Goal: Task Accomplishment & Management: Use online tool/utility

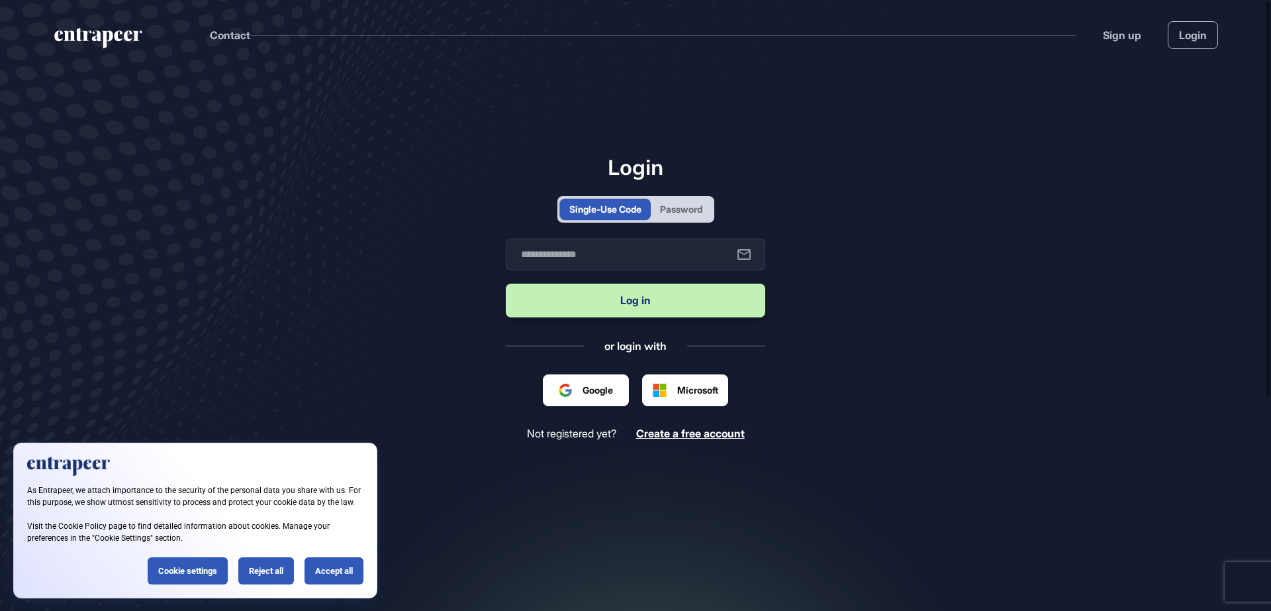
click at [677, 202] on div "Password" at bounding box center [681, 209] width 42 height 14
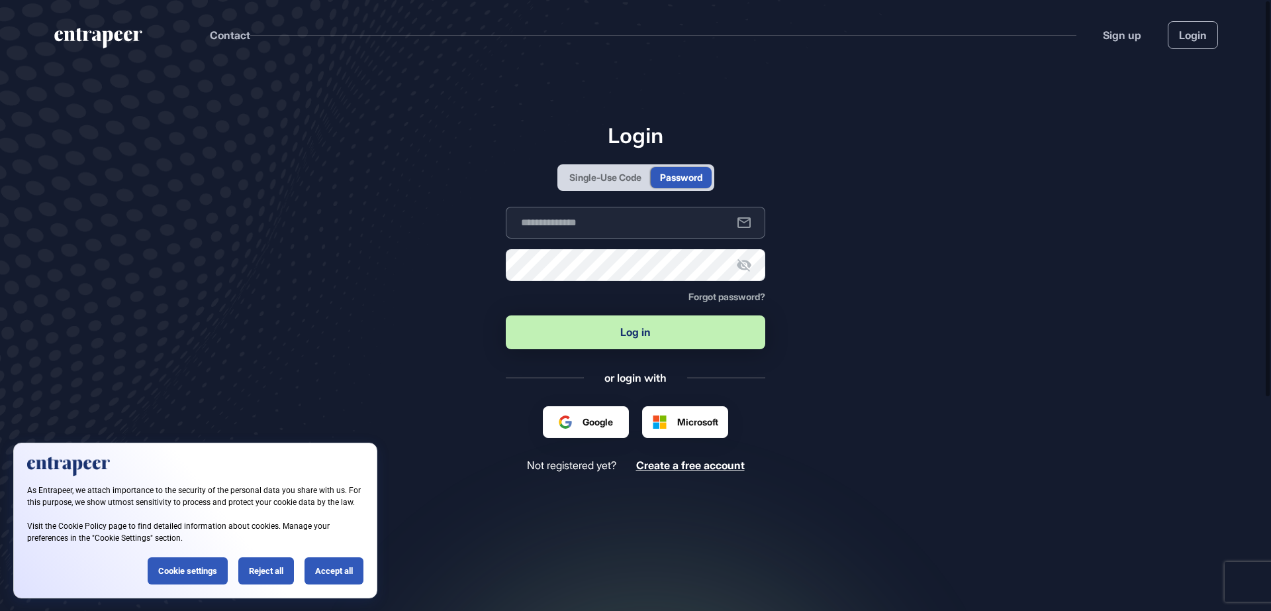
type input "**********"
click at [638, 332] on button "Log in" at bounding box center [636, 332] width 260 height 34
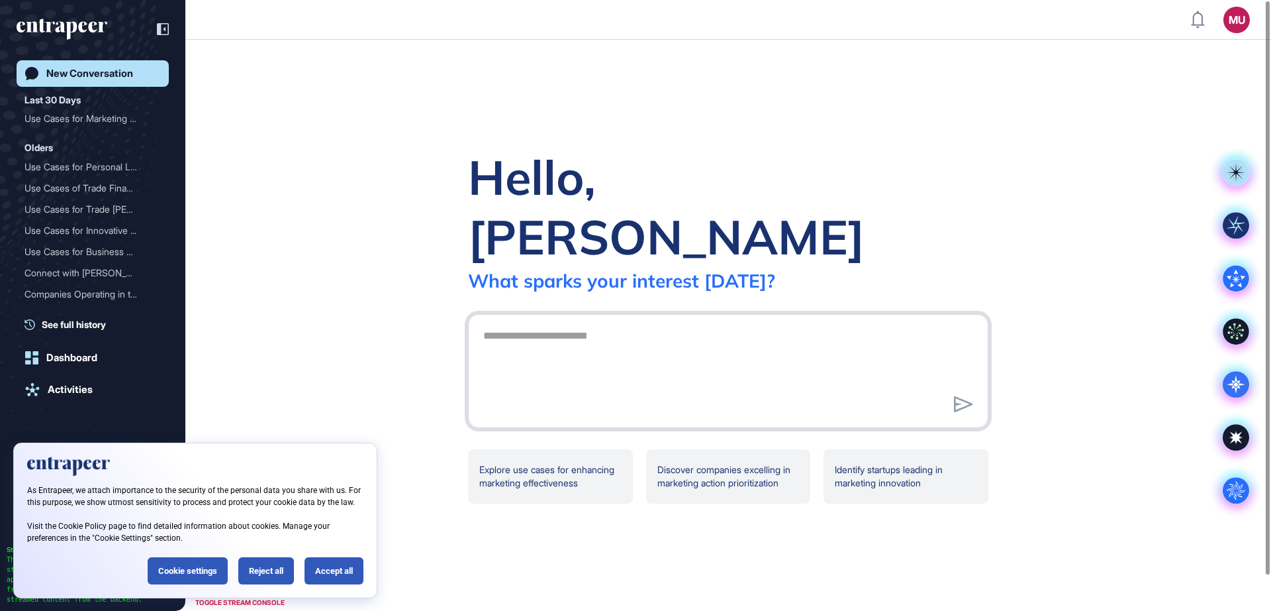
scroll to position [1, 1]
click at [617, 1] on header "MU Admin Dashboard Dashboard Profile My Content Request More Data" at bounding box center [635, 20] width 1271 height 40
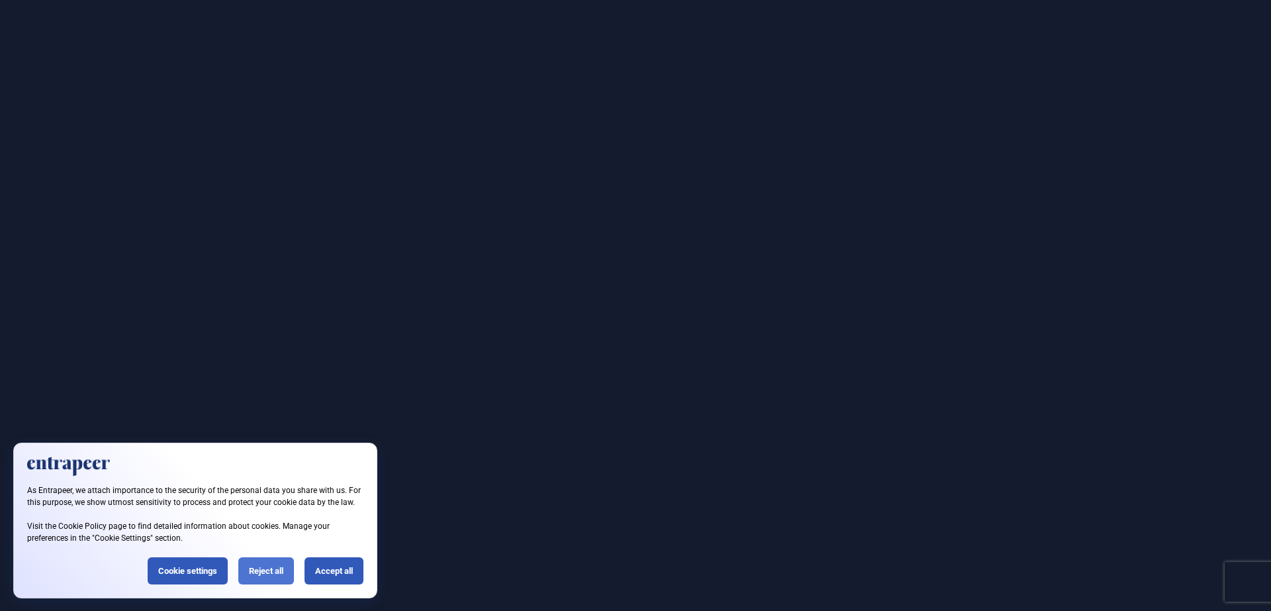
click at [280, 565] on div "Reject all" at bounding box center [266, 570] width 56 height 27
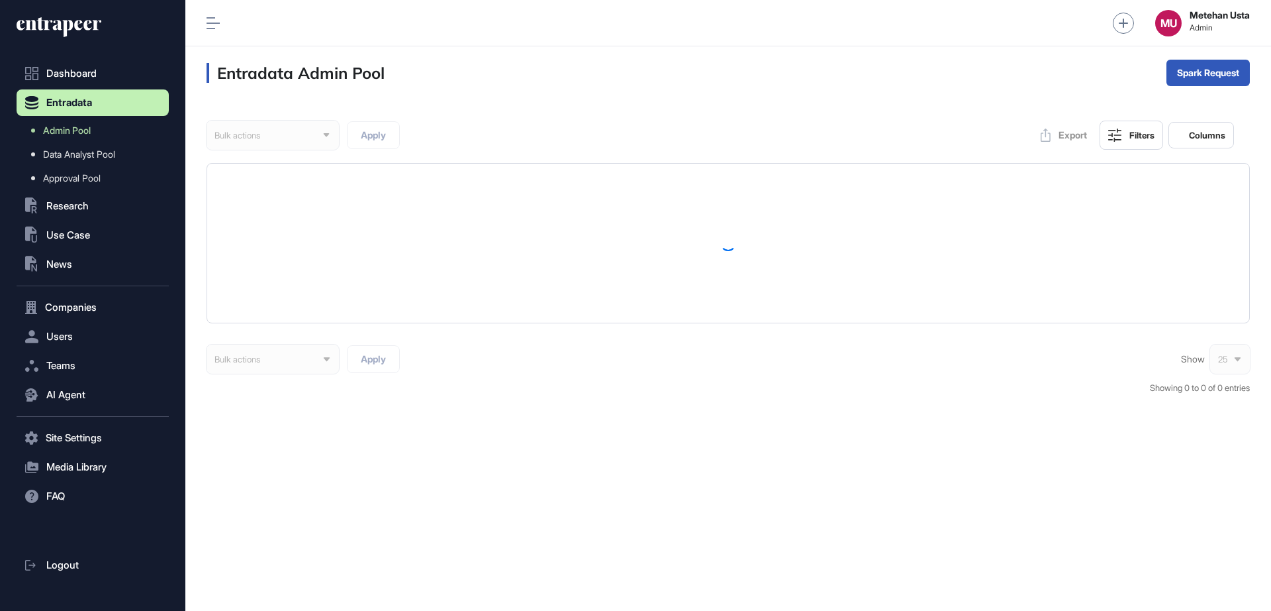
scroll to position [1, 1]
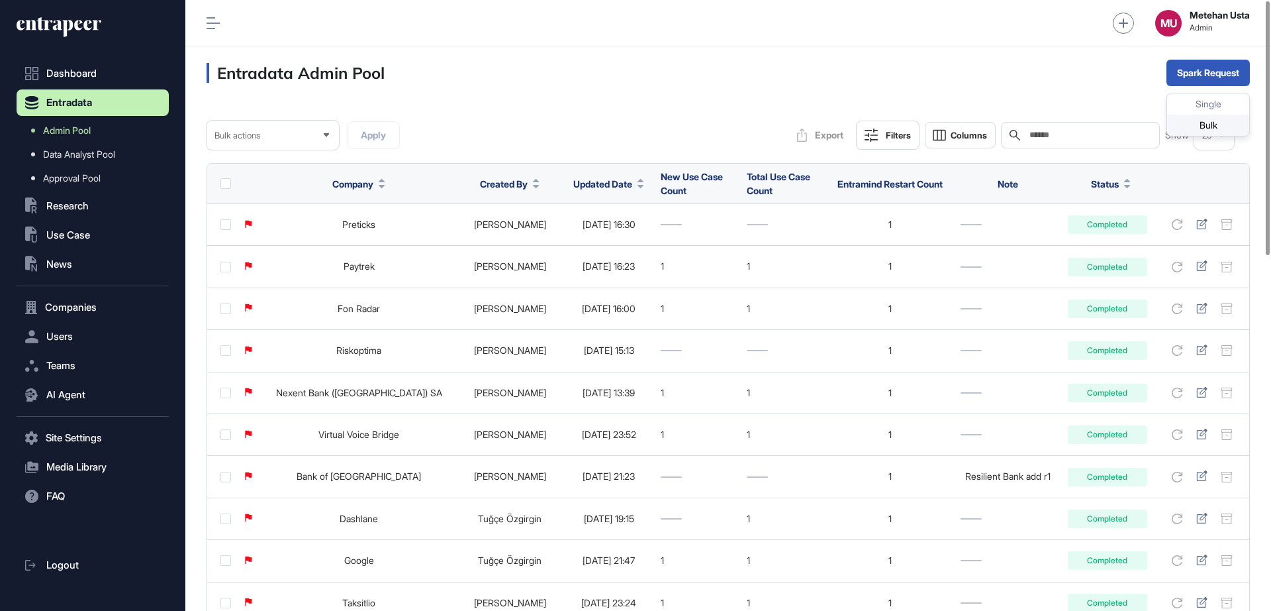
click at [1193, 127] on div "Bulk" at bounding box center [1208, 125] width 82 height 21
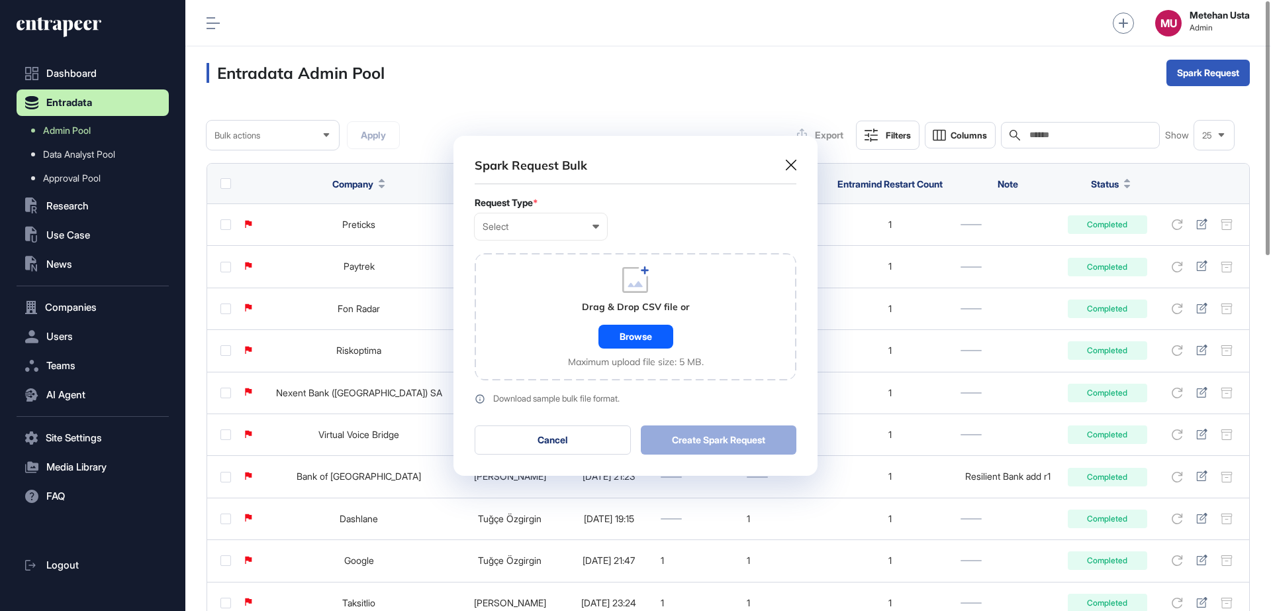
scroll to position [1, 6]
click at [540, 227] on div "Select" at bounding box center [541, 226] width 117 height 11
click at [0, 0] on div "Company" at bounding box center [0, 0] width 0 height 0
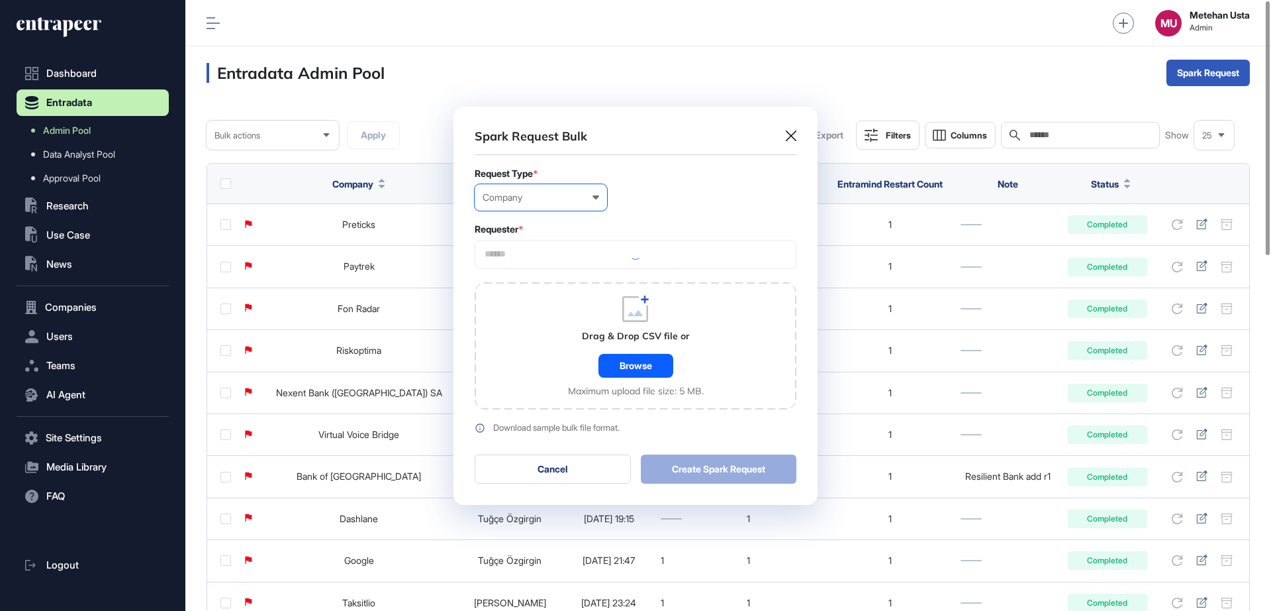
scroll to position [398, 364]
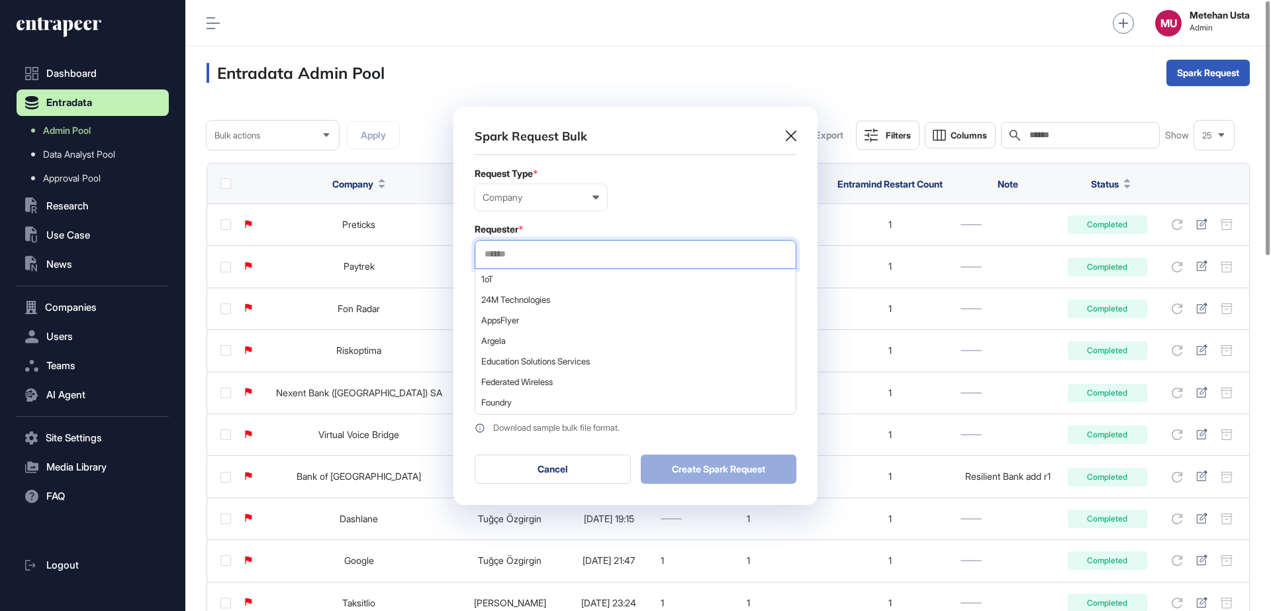
click at [550, 258] on input "text" at bounding box center [635, 253] width 305 height 11
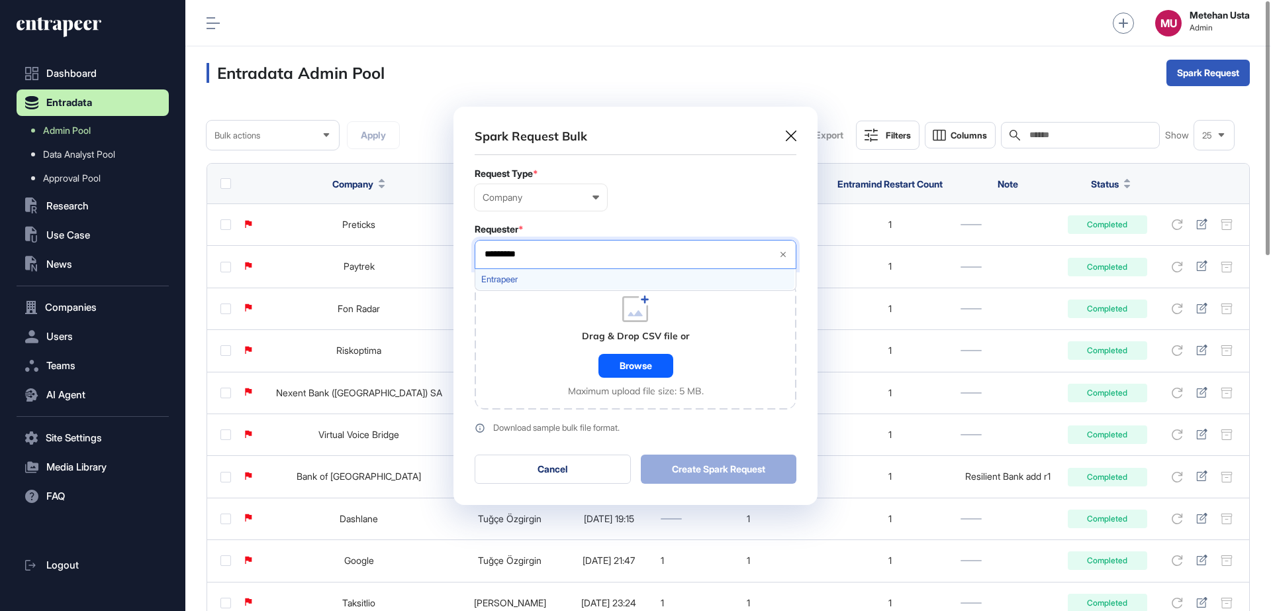
type input "*********"
click at [525, 283] on span "Entrapeer" at bounding box center [634, 279] width 307 height 10
click at [636, 217] on form "Request Type * Company User Company Customer Request ID Requester * Entrapeer *…" at bounding box center [636, 300] width 322 height 265
click at [626, 359] on div "Browse" at bounding box center [636, 366] width 75 height 24
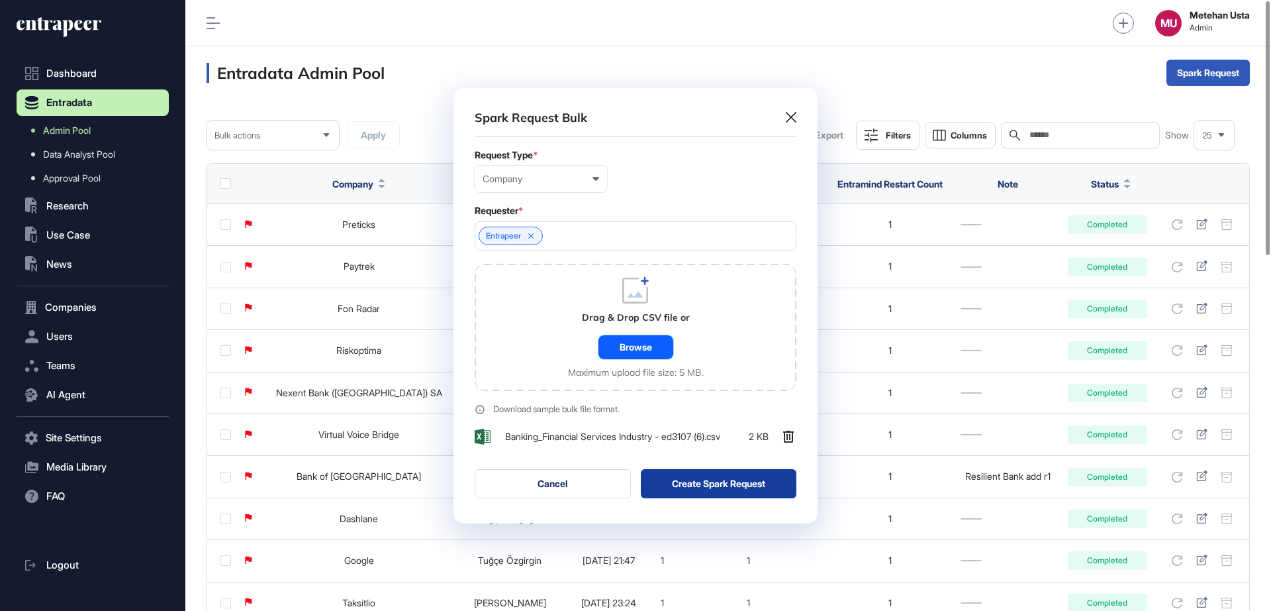
scroll to position [435, 364]
click at [687, 481] on button "Create Spark Request" at bounding box center [719, 483] width 156 height 29
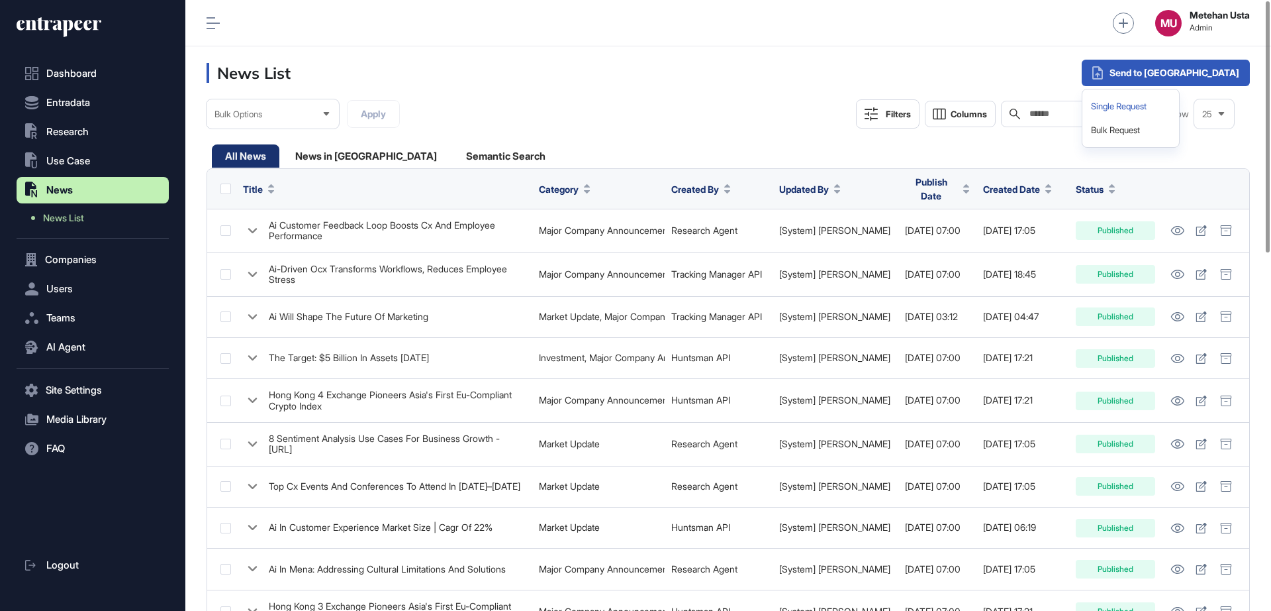
click at [1174, 111] on div "Single Request" at bounding box center [1131, 107] width 86 height 24
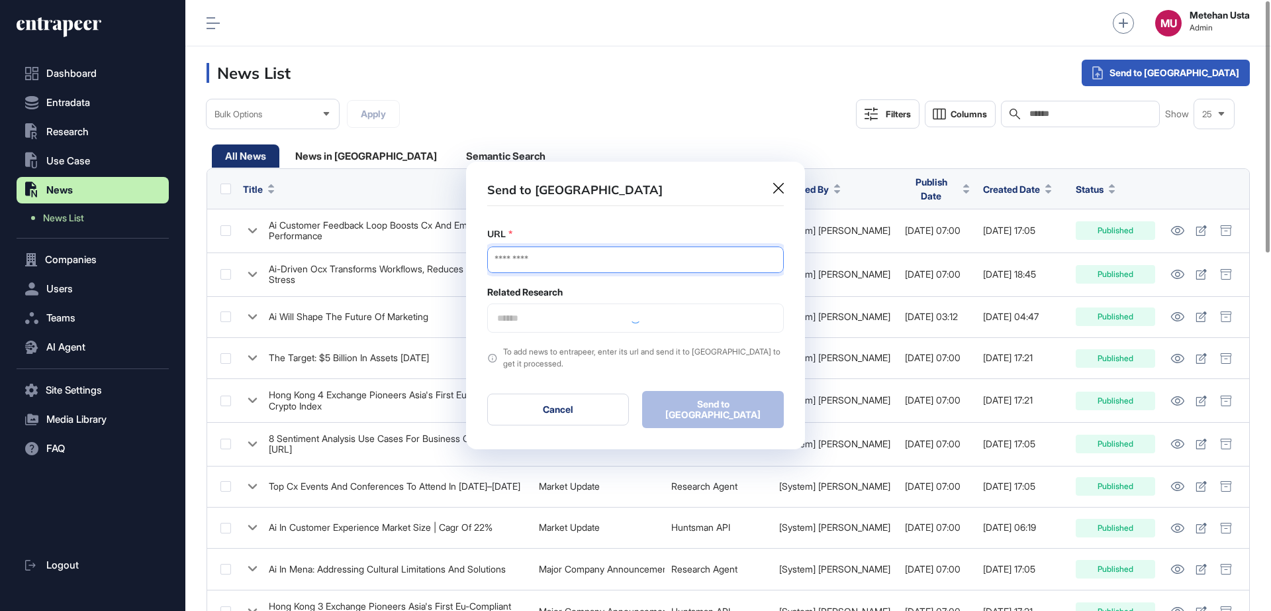
click at [646, 259] on input "URL" at bounding box center [635, 259] width 297 height 26
paste input "**********"
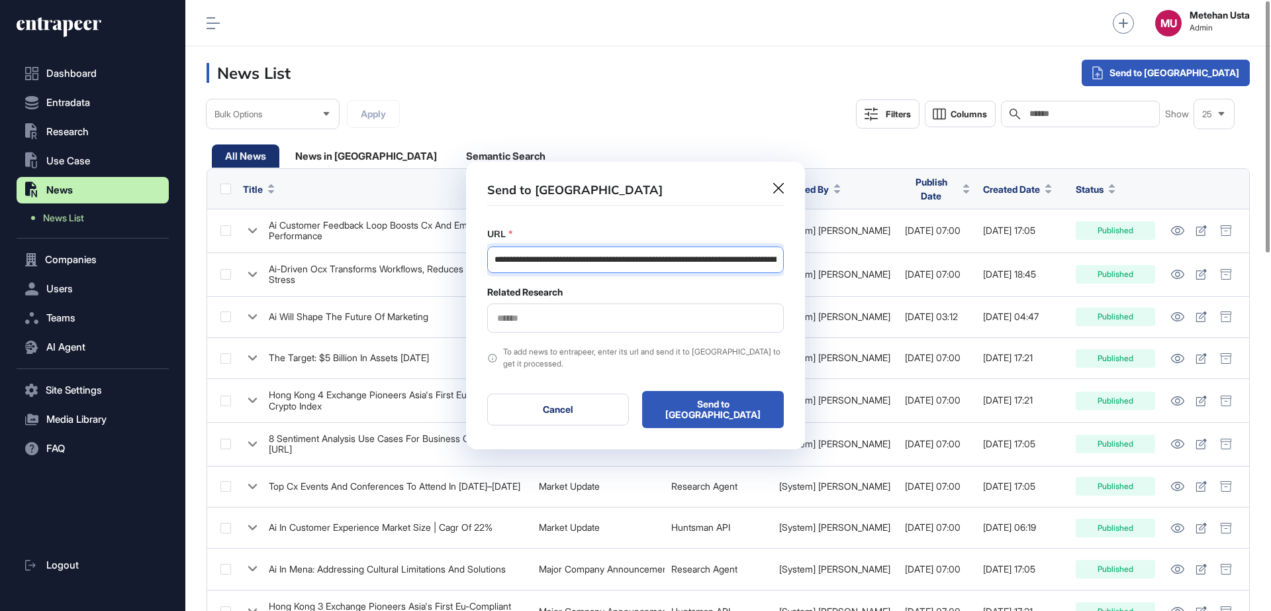
scroll to position [0, 159]
type input "**********"
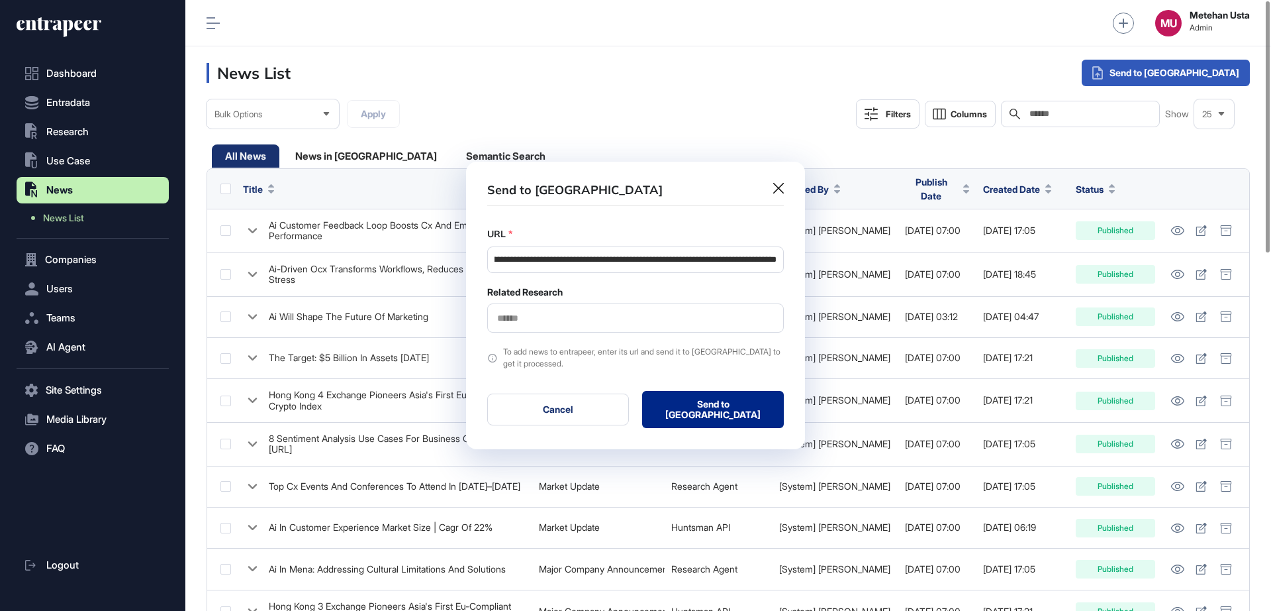
click at [691, 395] on button "Send to [GEOGRAPHIC_DATA]" at bounding box center [713, 409] width 142 height 37
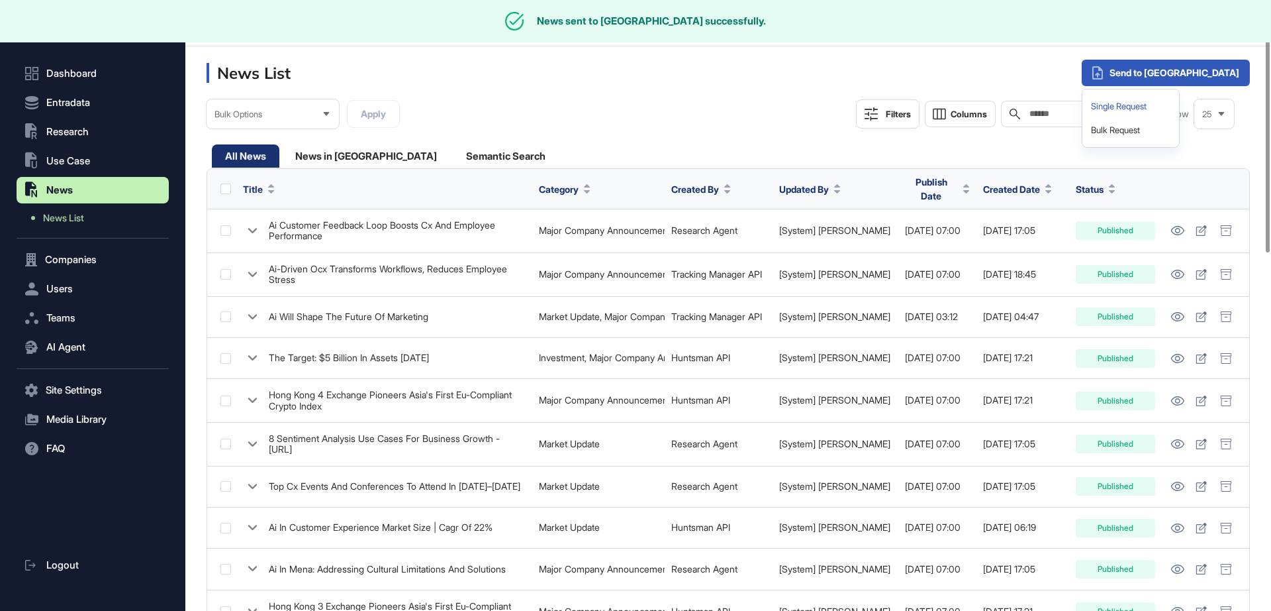
click at [1174, 105] on div "Single Request" at bounding box center [1131, 107] width 86 height 24
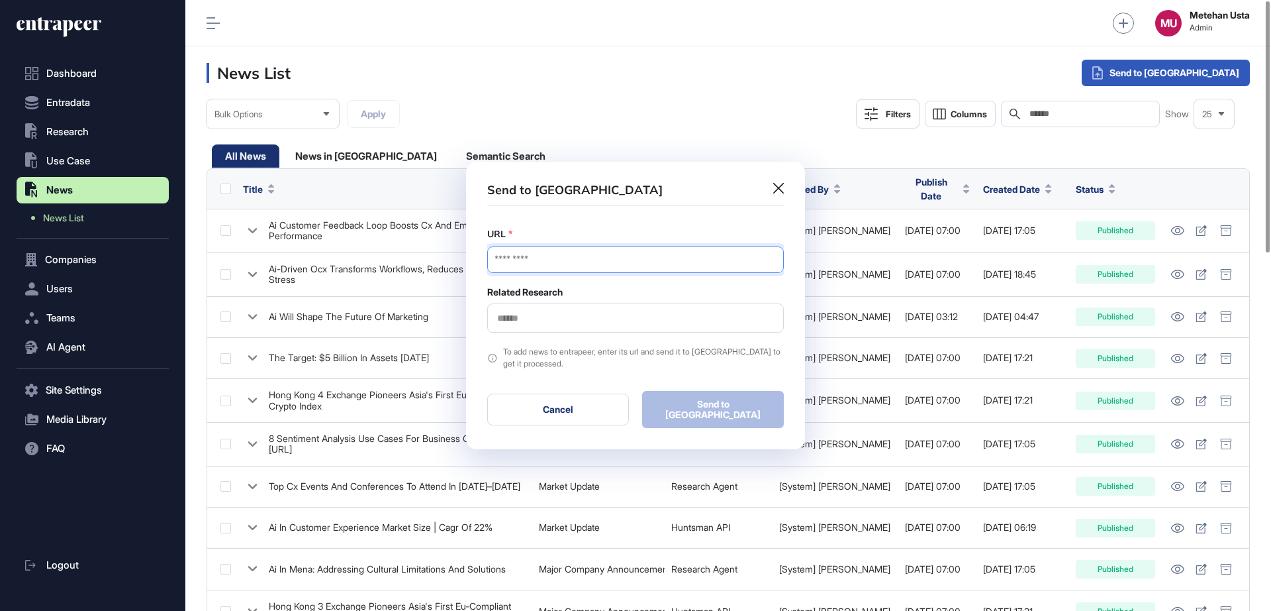
click at [593, 258] on input "URL" at bounding box center [635, 259] width 297 height 26
paste input "**********"
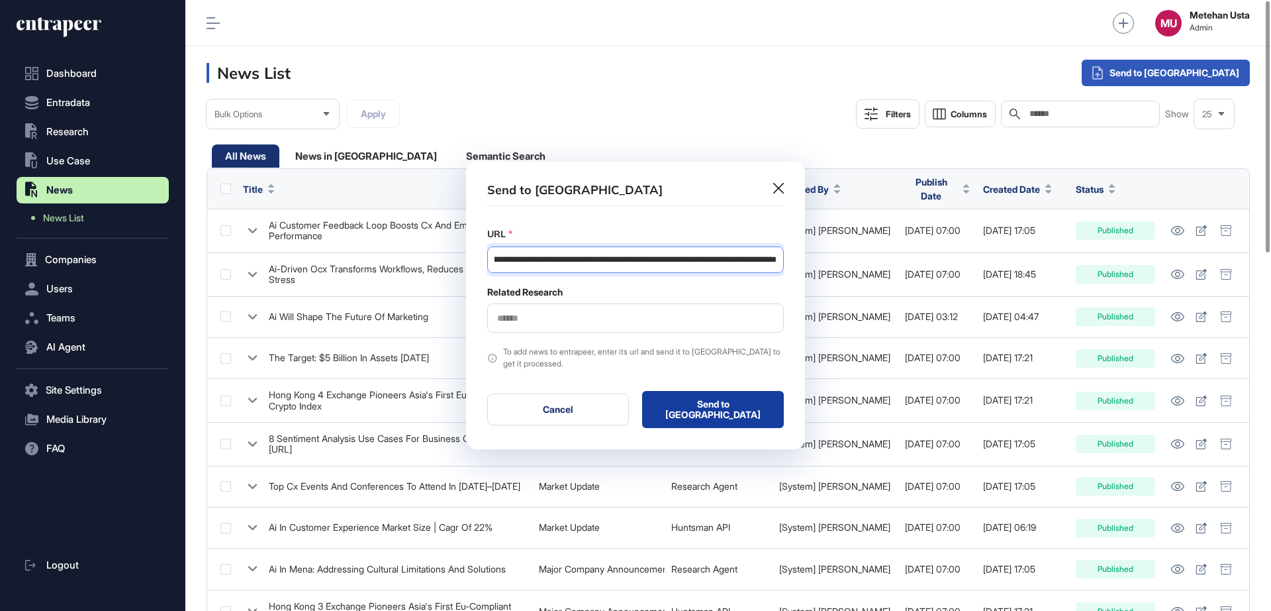
type input "**********"
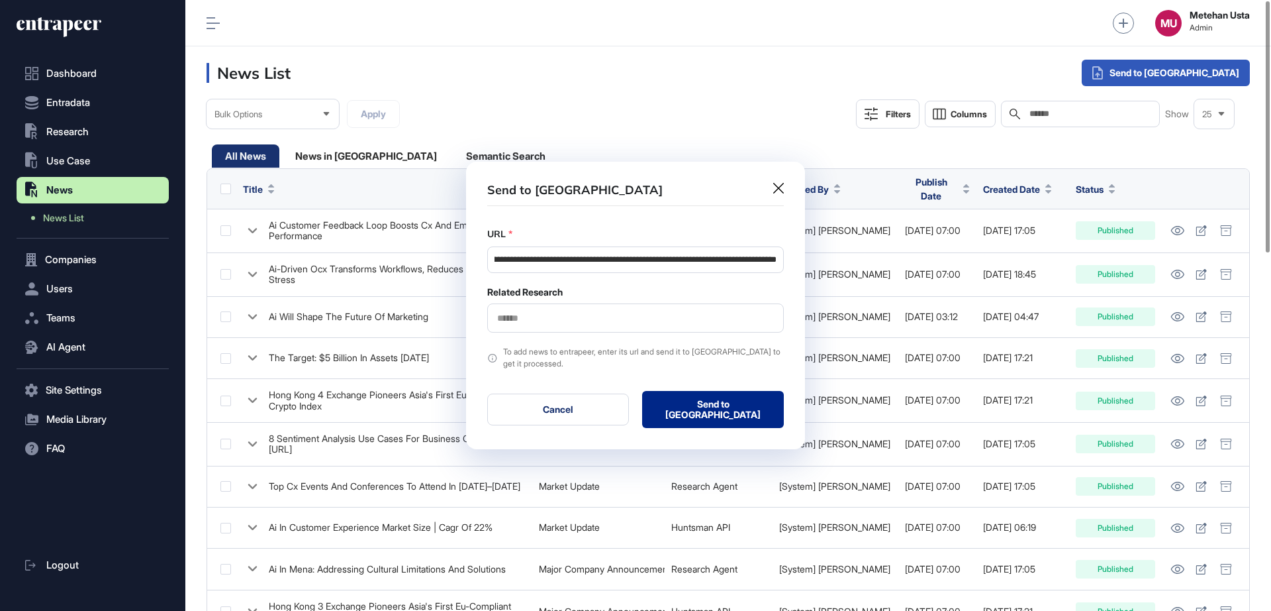
click at [709, 413] on button "Send to [GEOGRAPHIC_DATA]" at bounding box center [713, 409] width 142 height 37
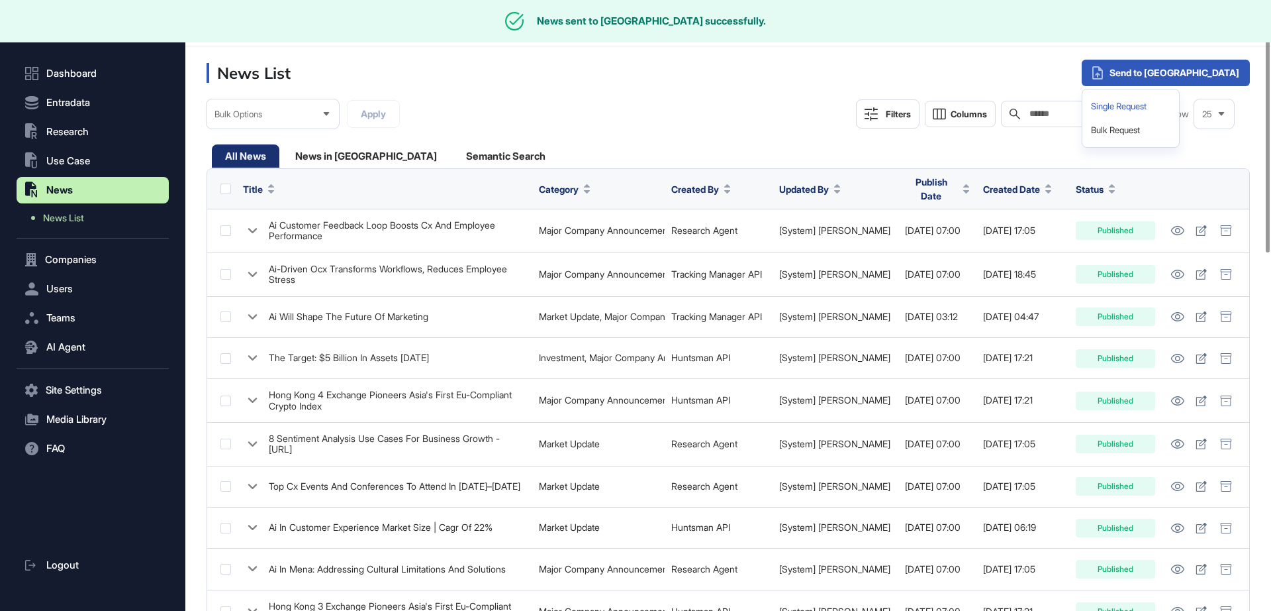
click at [1174, 110] on div "Single Request" at bounding box center [1131, 107] width 86 height 24
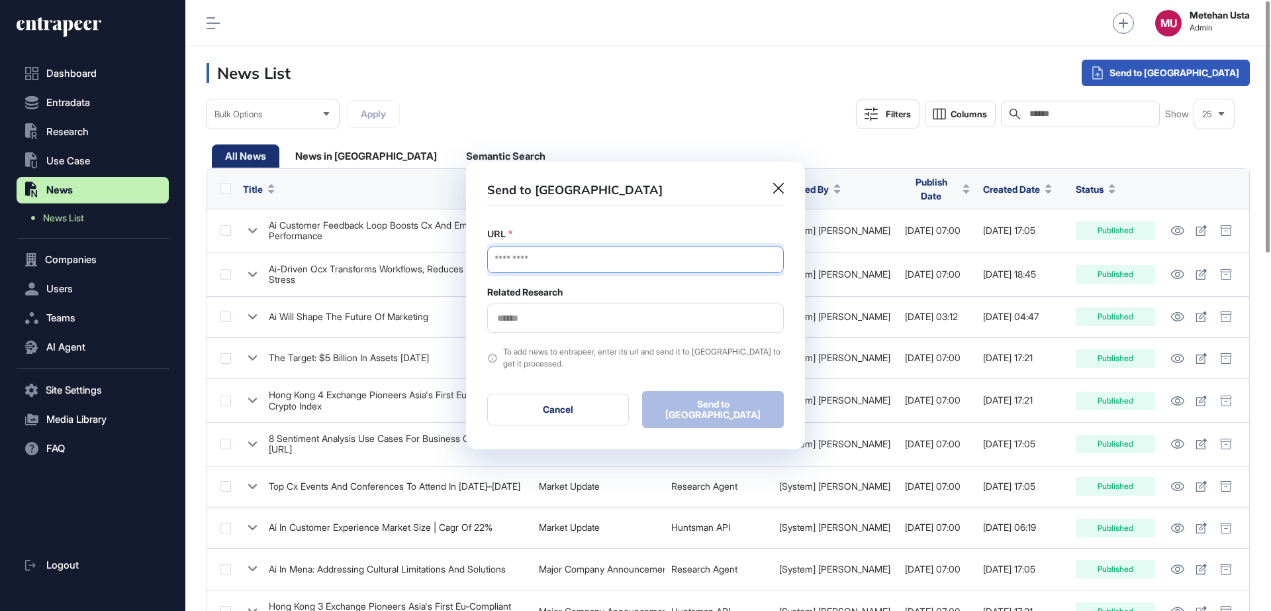
click at [589, 257] on input "URL" at bounding box center [635, 259] width 297 height 26
paste input "**********"
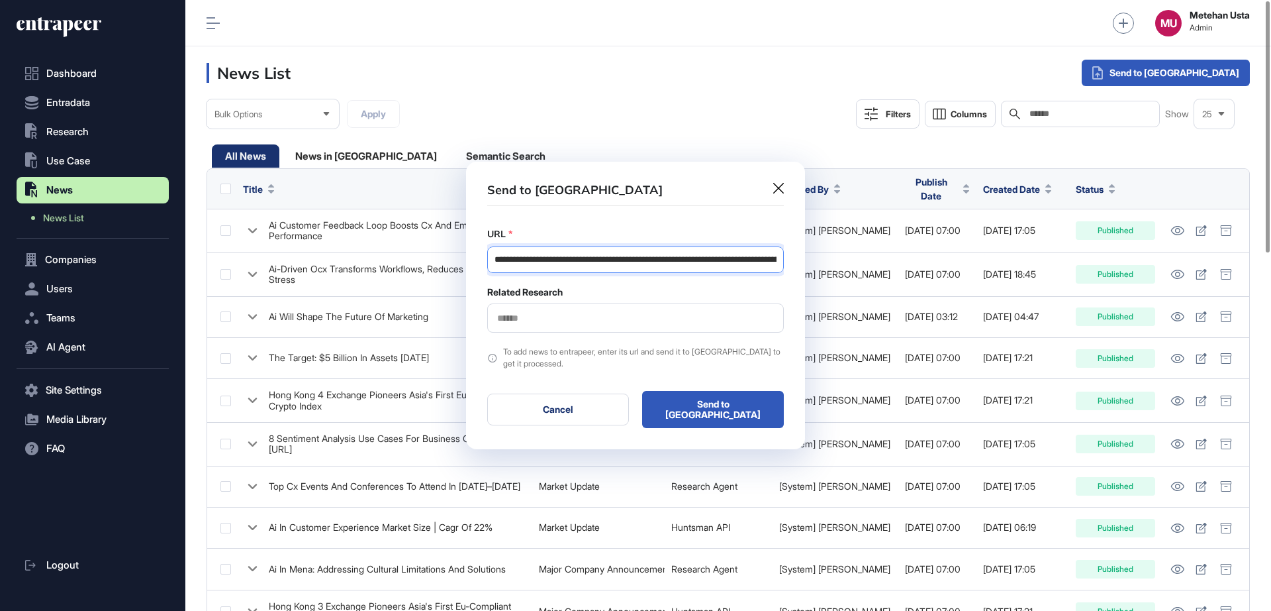
scroll to position [0, 1381]
type input "**********"
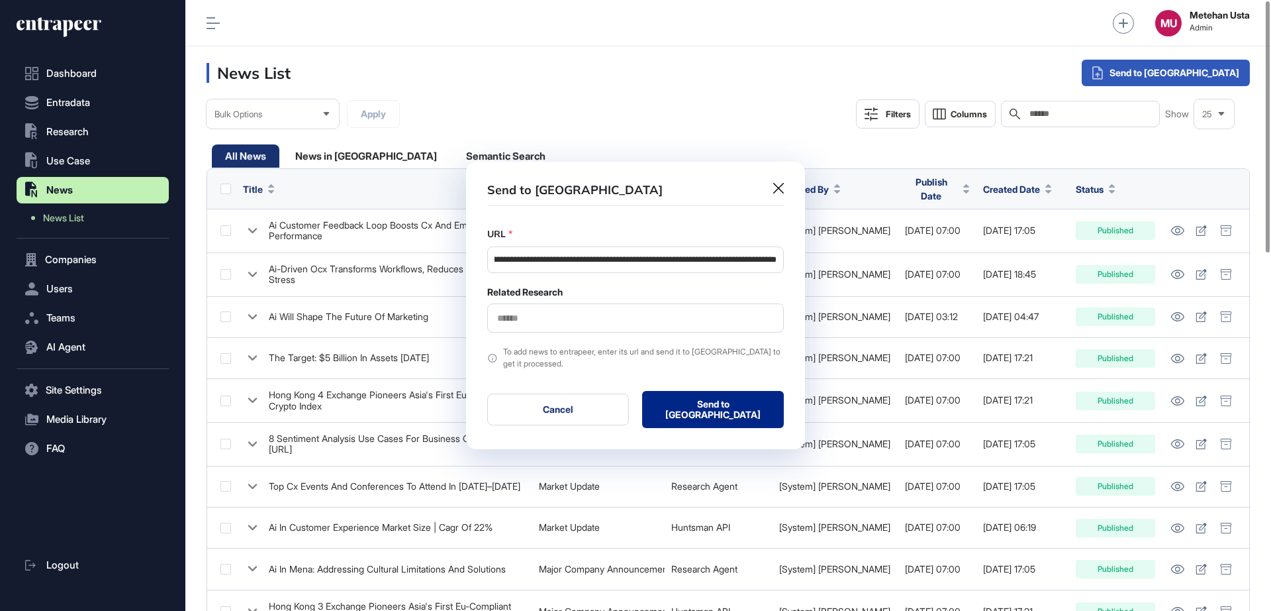
click at [701, 404] on button "Send to Portia" at bounding box center [713, 409] width 142 height 37
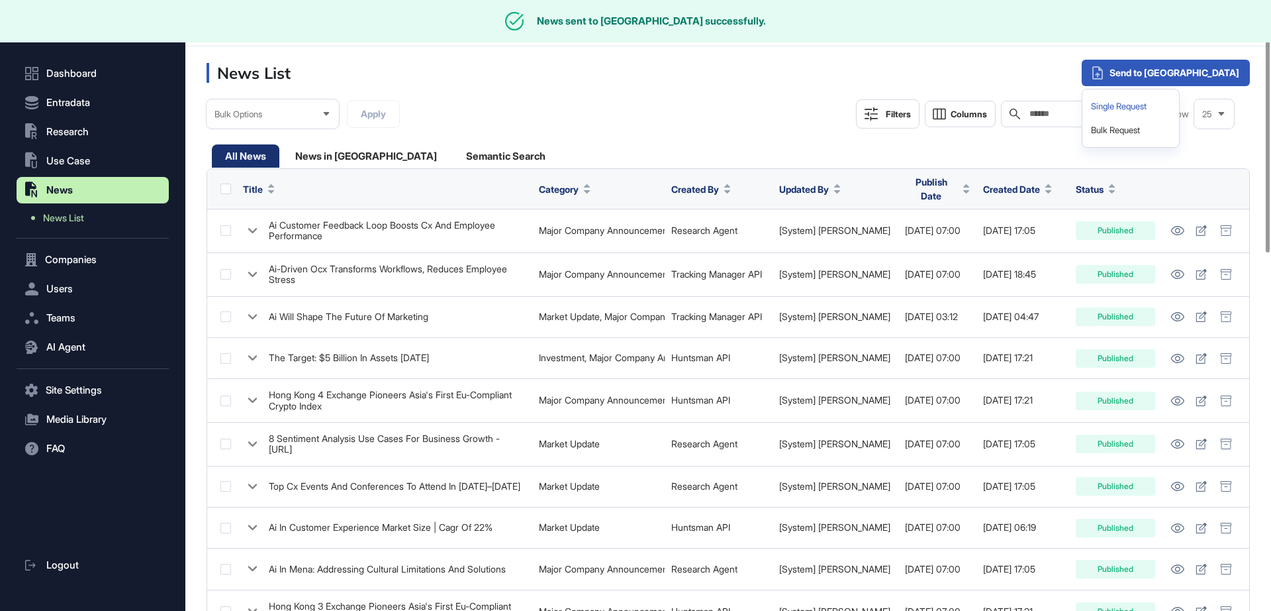
click at [1174, 95] on div "Single Request" at bounding box center [1131, 107] width 86 height 24
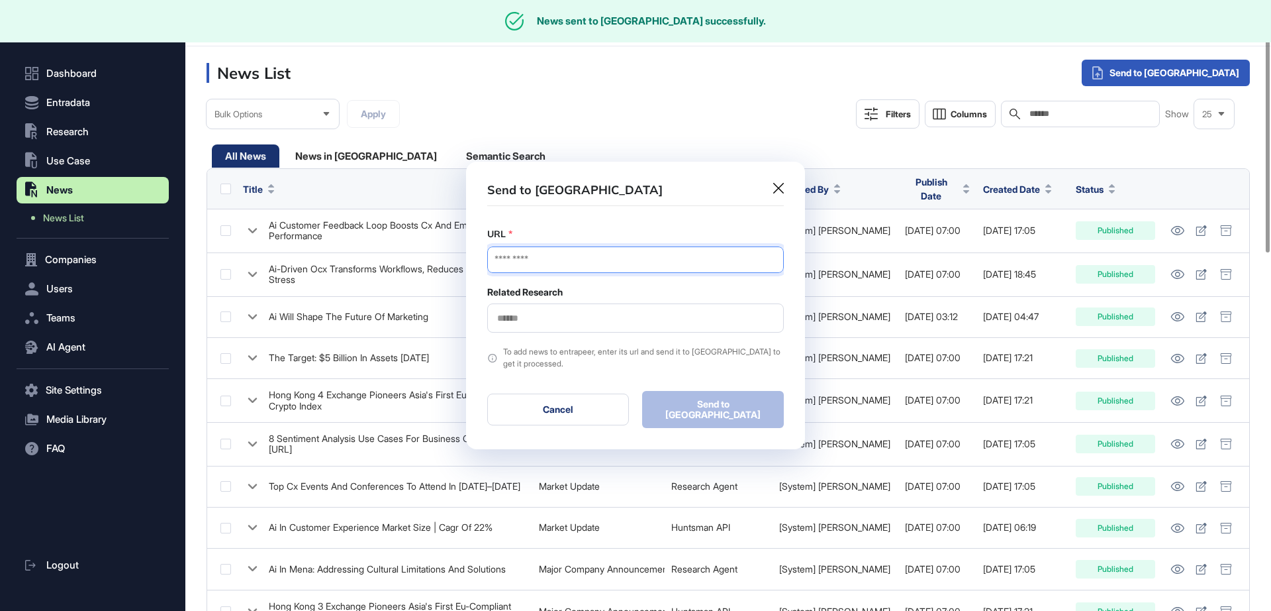
click at [558, 261] on input "URL" at bounding box center [635, 259] width 297 height 26
paste input "**********"
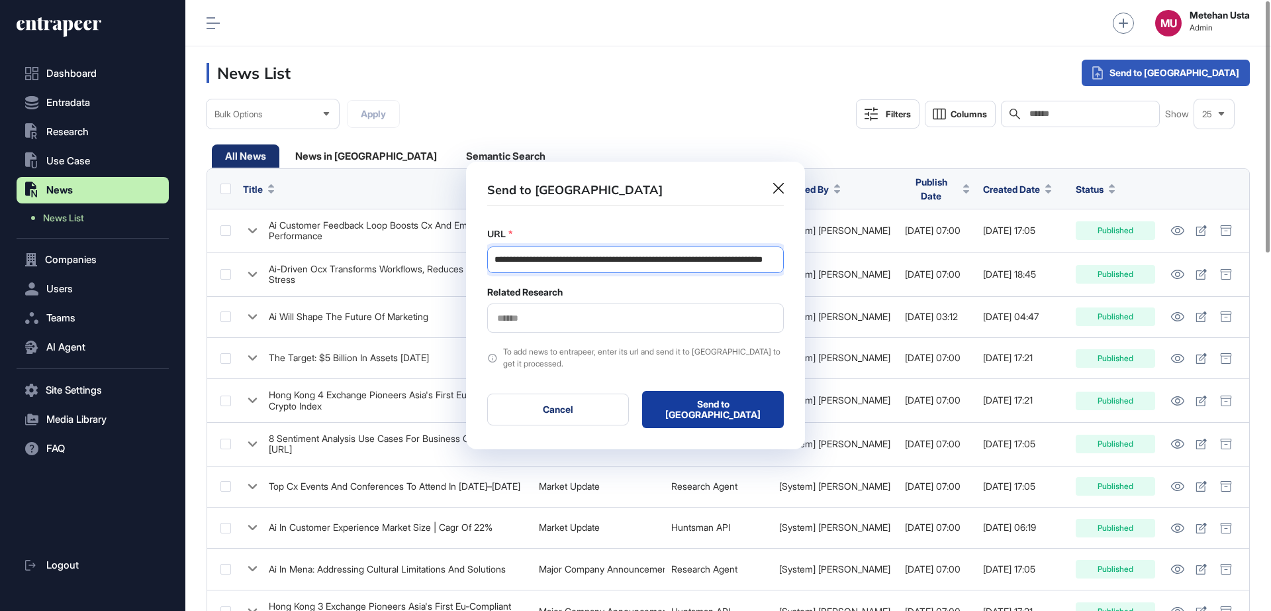
type input "**********"
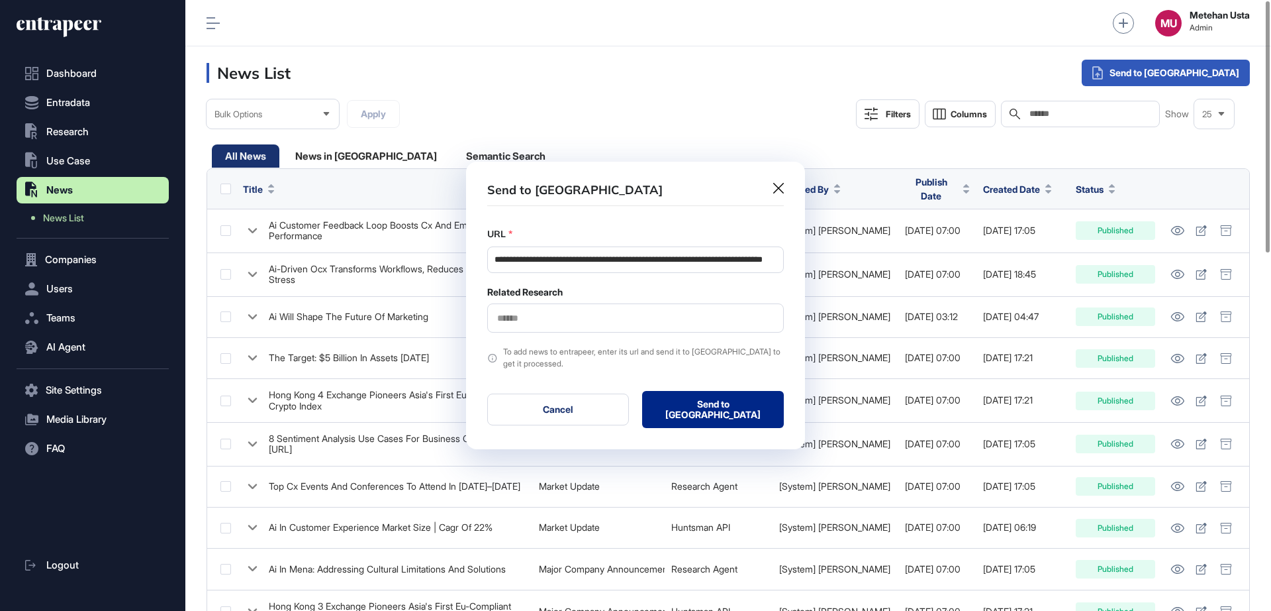
click at [713, 418] on button "Send to Portia" at bounding box center [713, 409] width 142 height 37
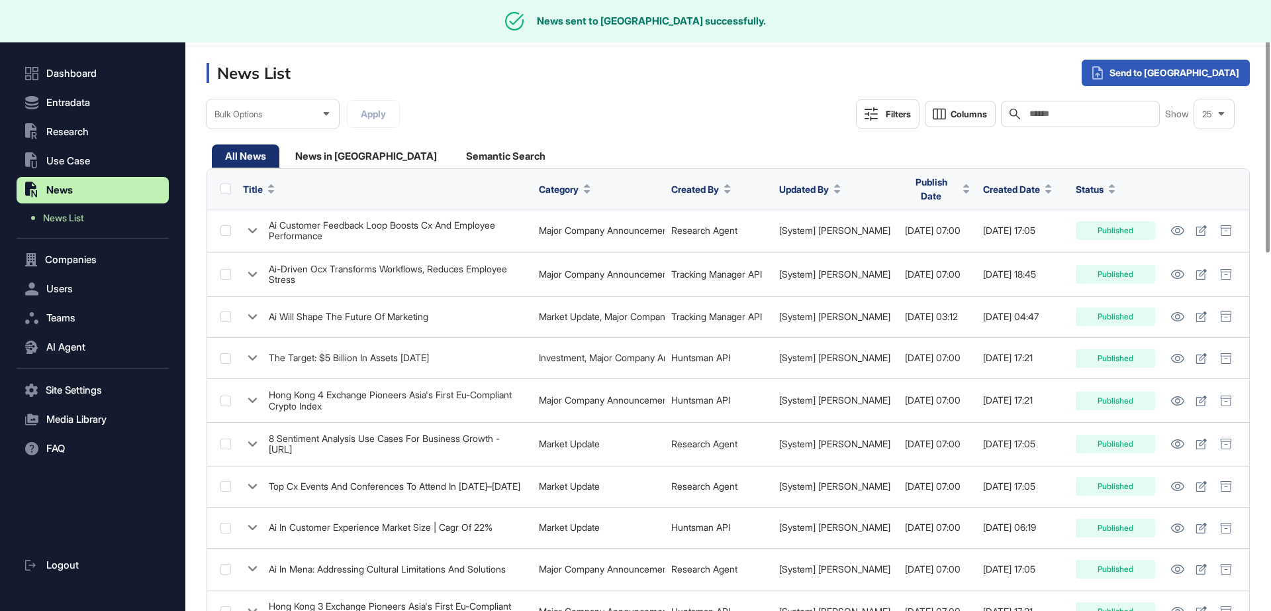
click at [891, 109] on div "Filters" at bounding box center [898, 114] width 25 height 11
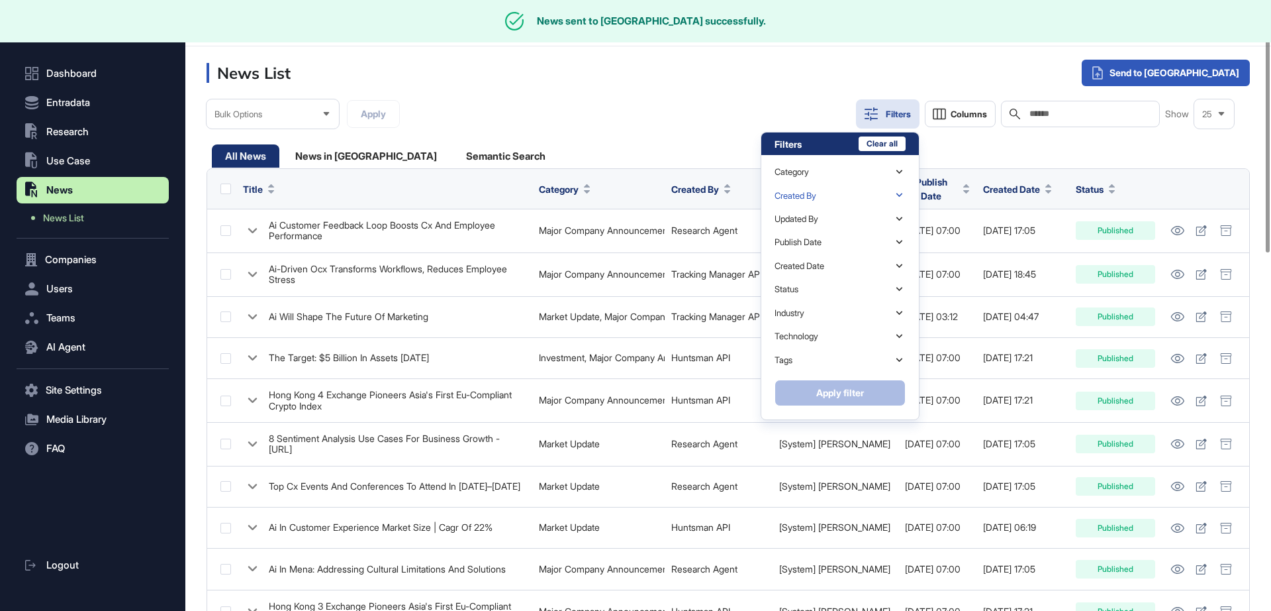
click at [816, 196] on div "Created By" at bounding box center [796, 196] width 42 height 10
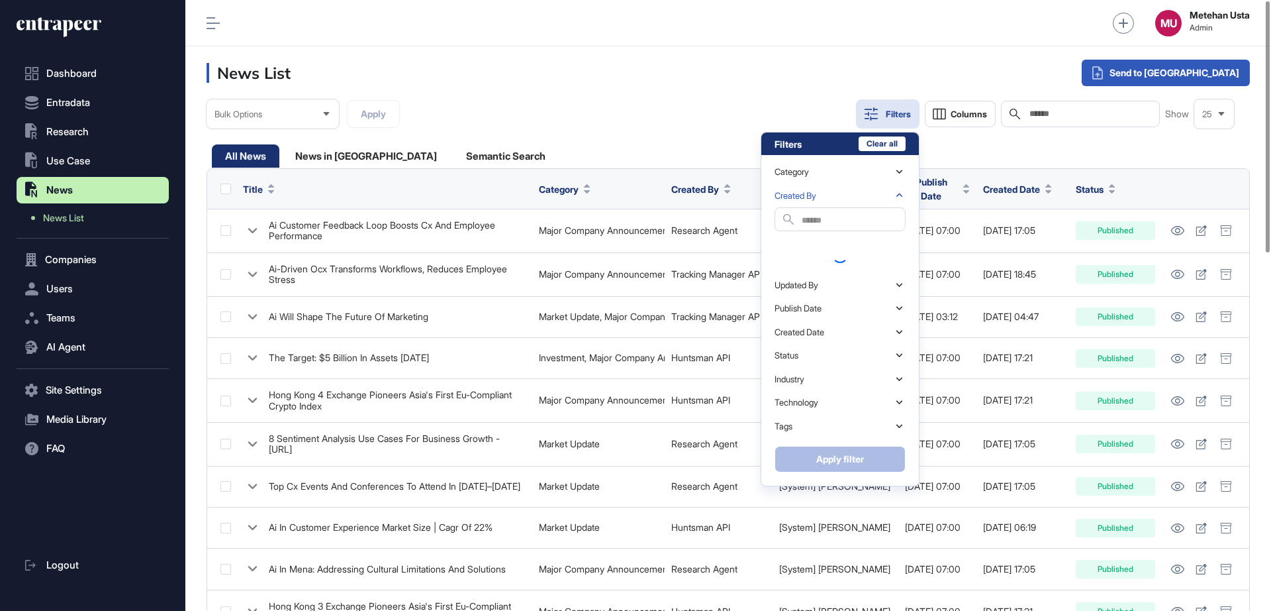
click at [830, 222] on input "text" at bounding box center [853, 220] width 103 height 18
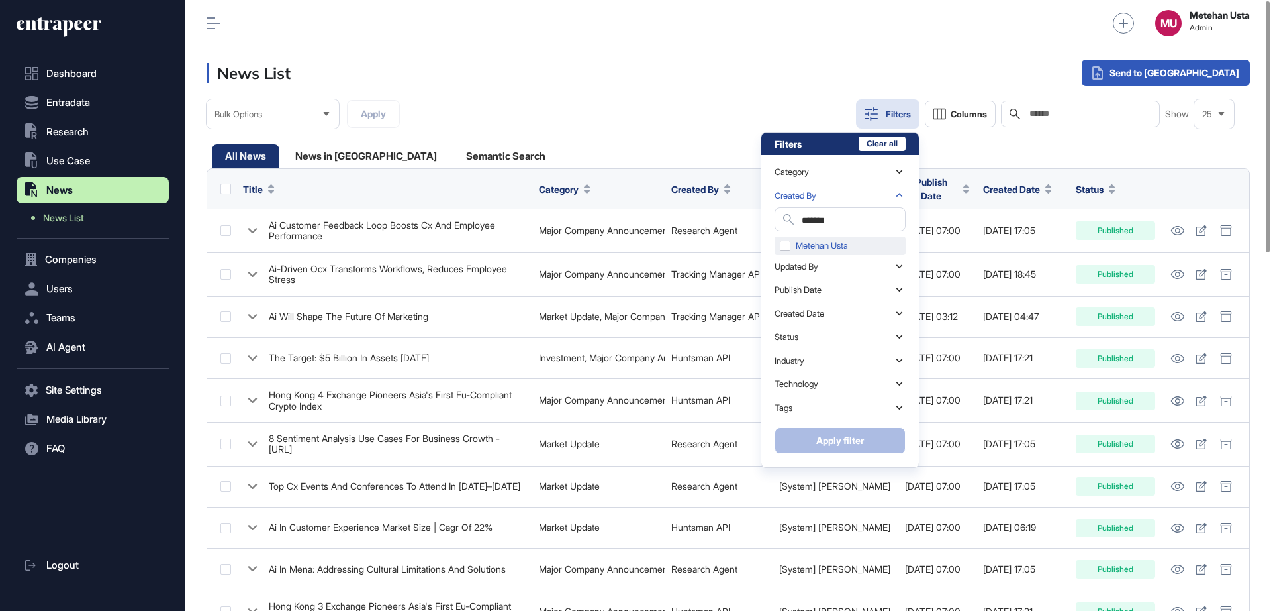
type input "*******"
click at [785, 238] on div "Metehan Usta" at bounding box center [840, 245] width 131 height 19
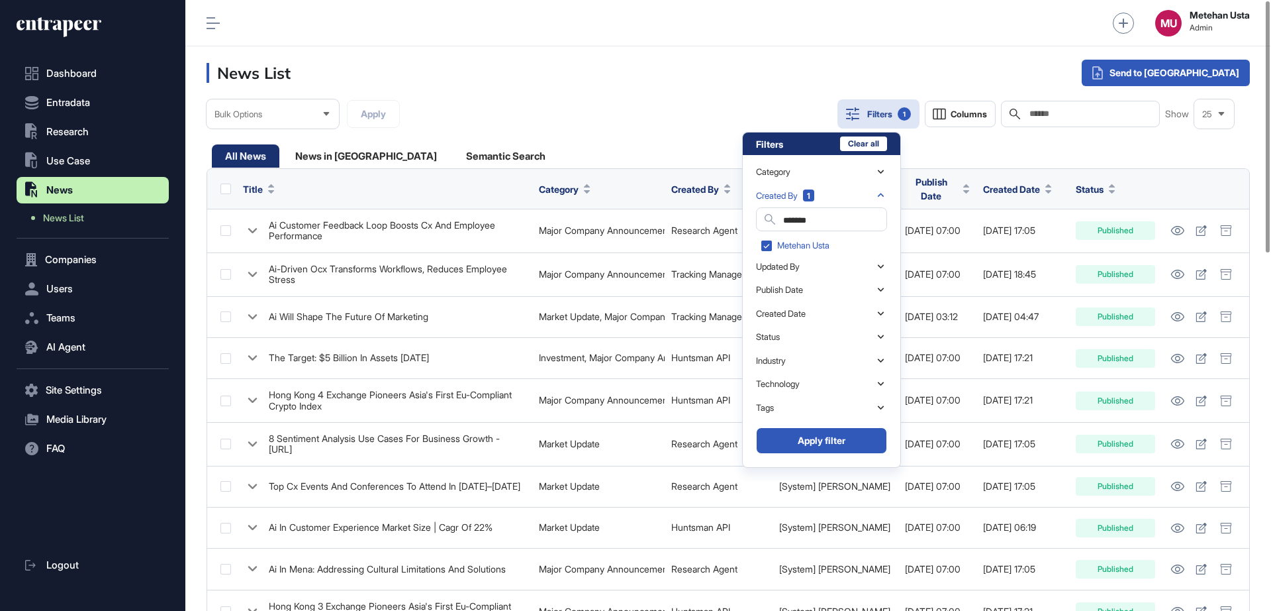
click at [819, 441] on button "Apply filter" at bounding box center [821, 440] width 131 height 26
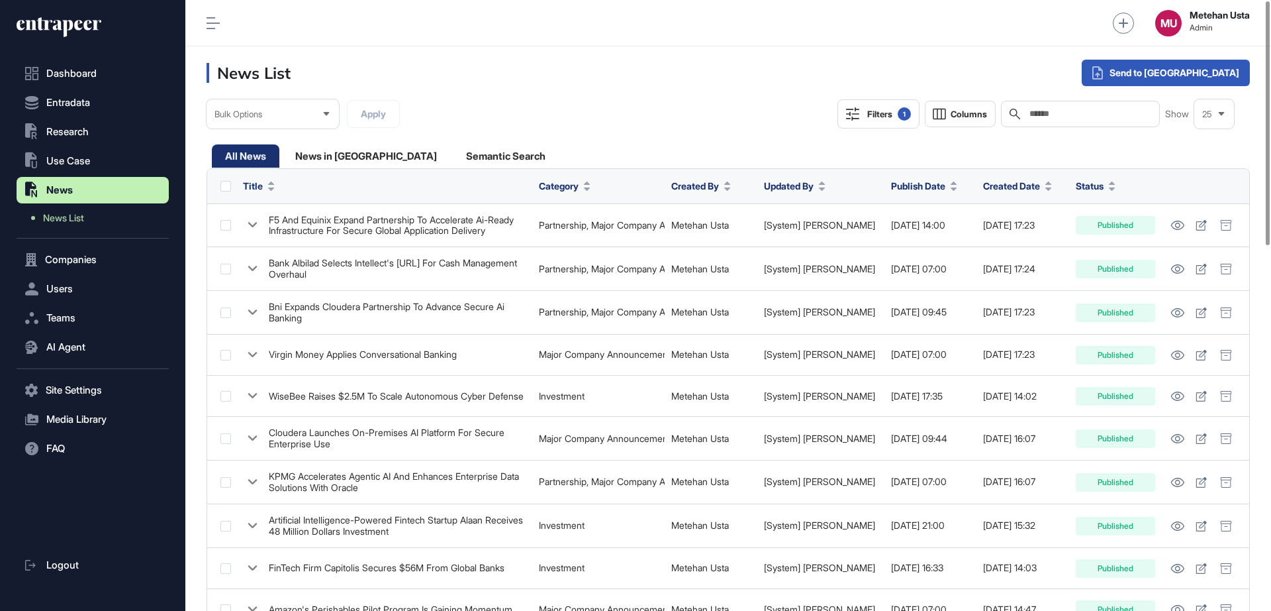
click at [1031, 188] on span "Created Date" at bounding box center [1011, 186] width 57 height 14
click at [1030, 241] on span "Sort Descending" at bounding box center [1038, 241] width 53 height 11
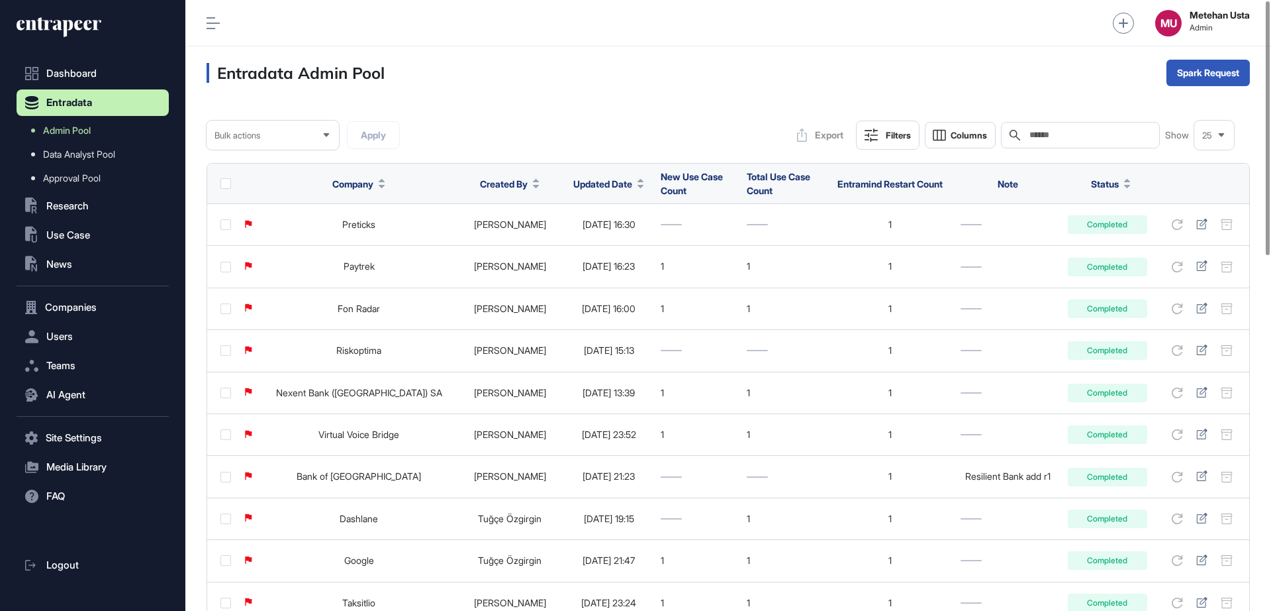
scroll to position [1, 1]
click at [673, 191] on span "New Use Case Count" at bounding box center [692, 183] width 62 height 25
click at [607, 189] on span "Updated Date" at bounding box center [602, 184] width 59 height 14
click at [616, 239] on span "Sort Descending" at bounding box center [621, 239] width 53 height 11
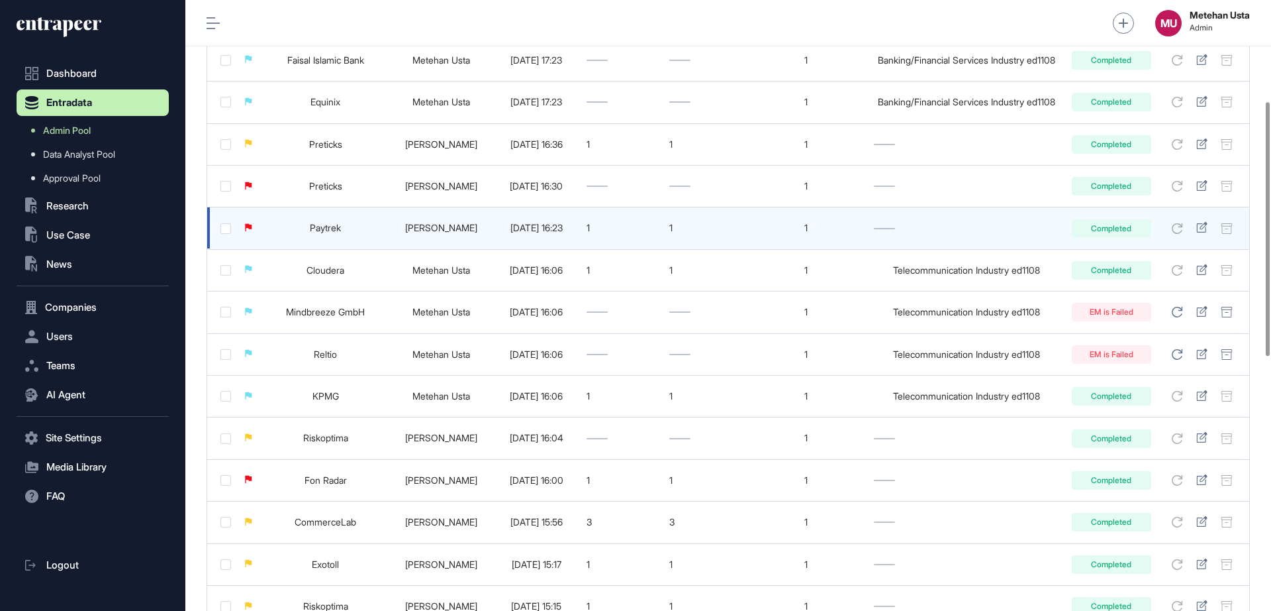
scroll to position [83, 0]
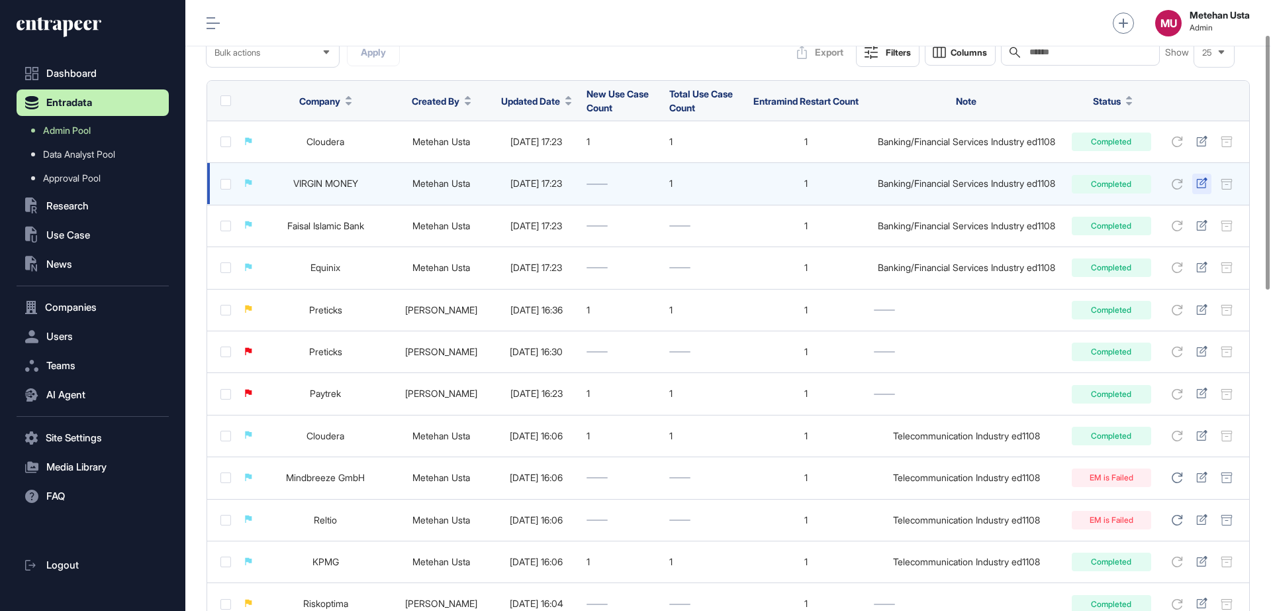
drag, startPoint x: 1193, startPoint y: 180, endPoint x: 1200, endPoint y: 181, distance: 6.8
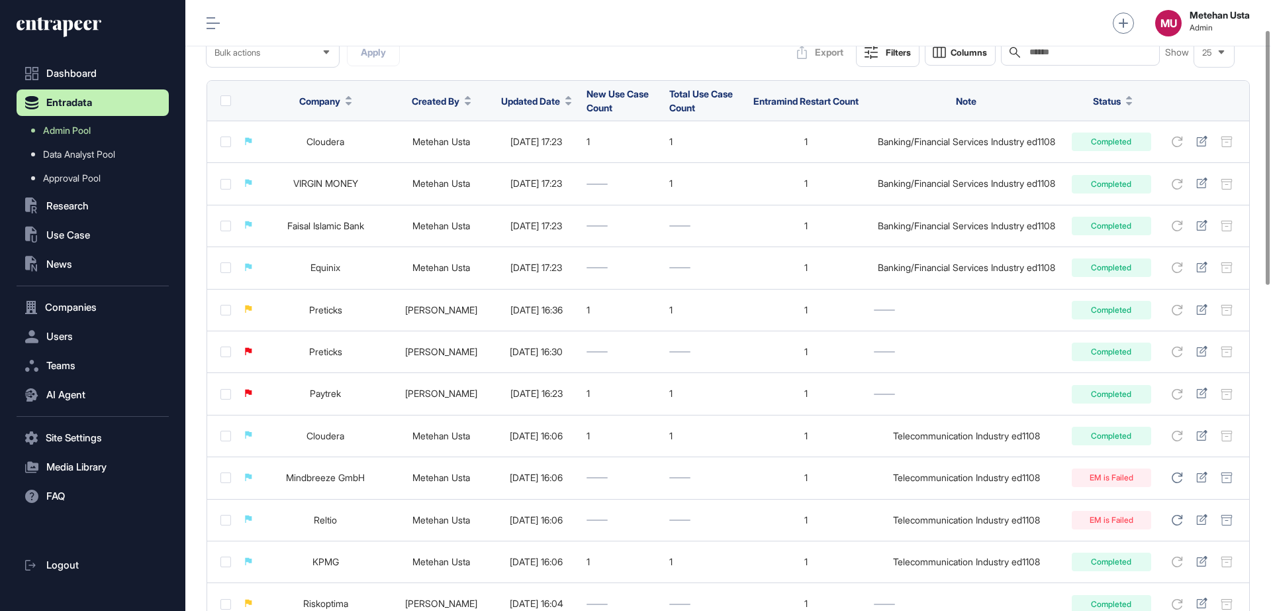
scroll to position [0, 0]
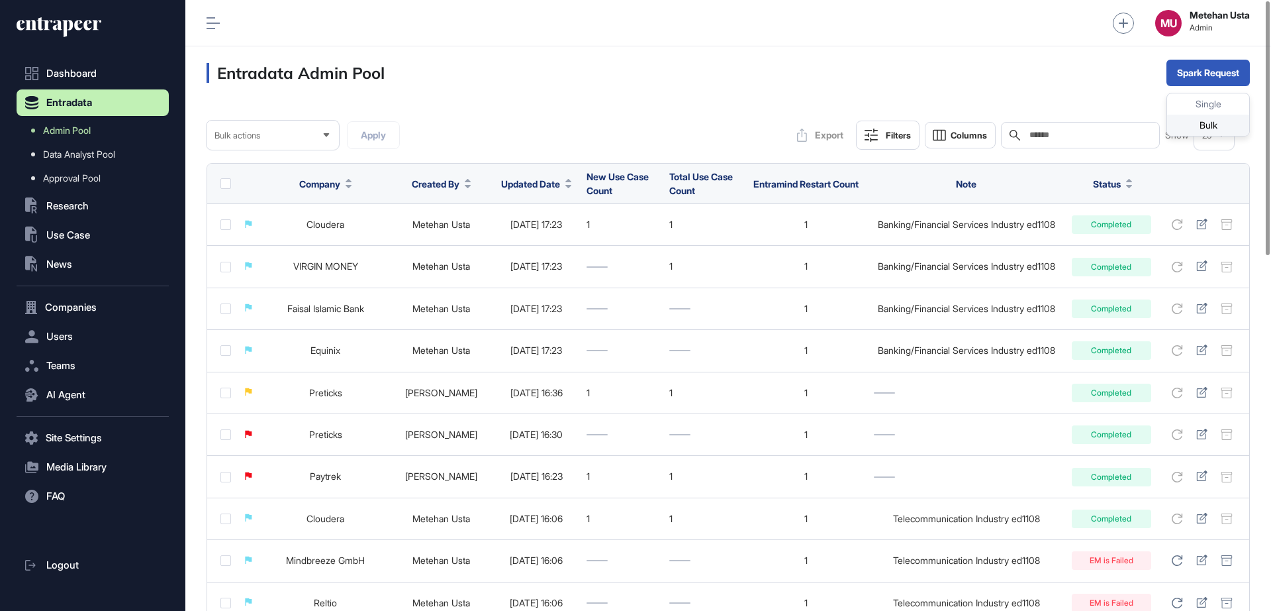
click at [1200, 126] on div "Bulk" at bounding box center [1208, 125] width 82 height 21
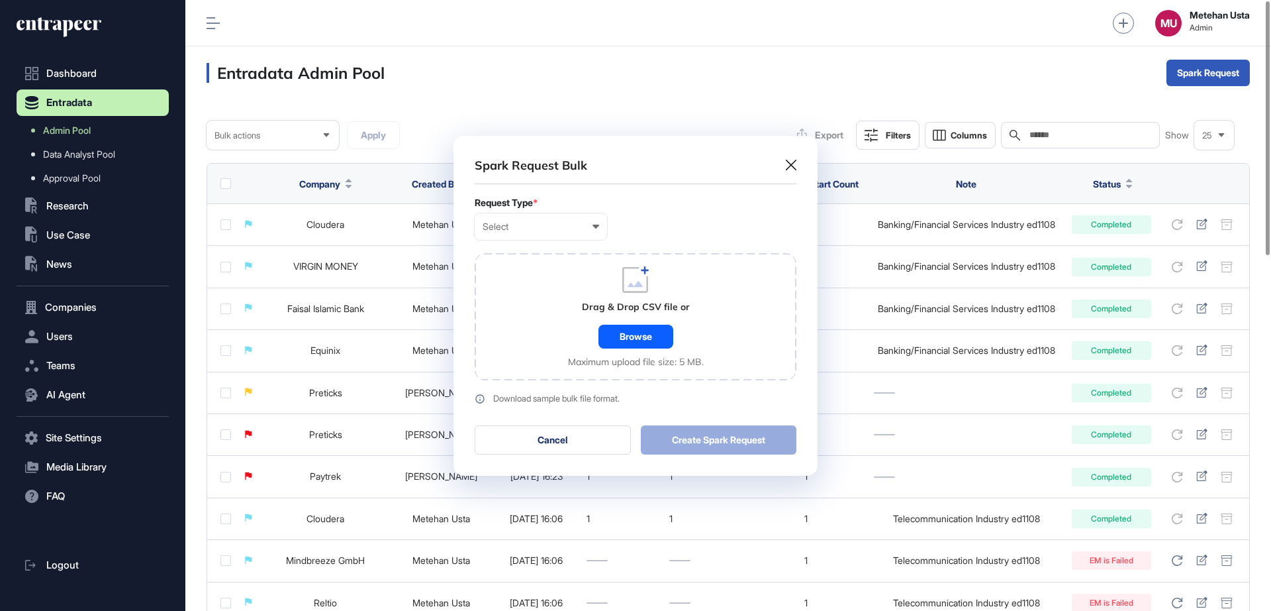
scroll to position [1, 6]
click at [541, 228] on div "Select" at bounding box center [541, 226] width 117 height 11
click at [0, 0] on div "Company" at bounding box center [0, 0] width 0 height 0
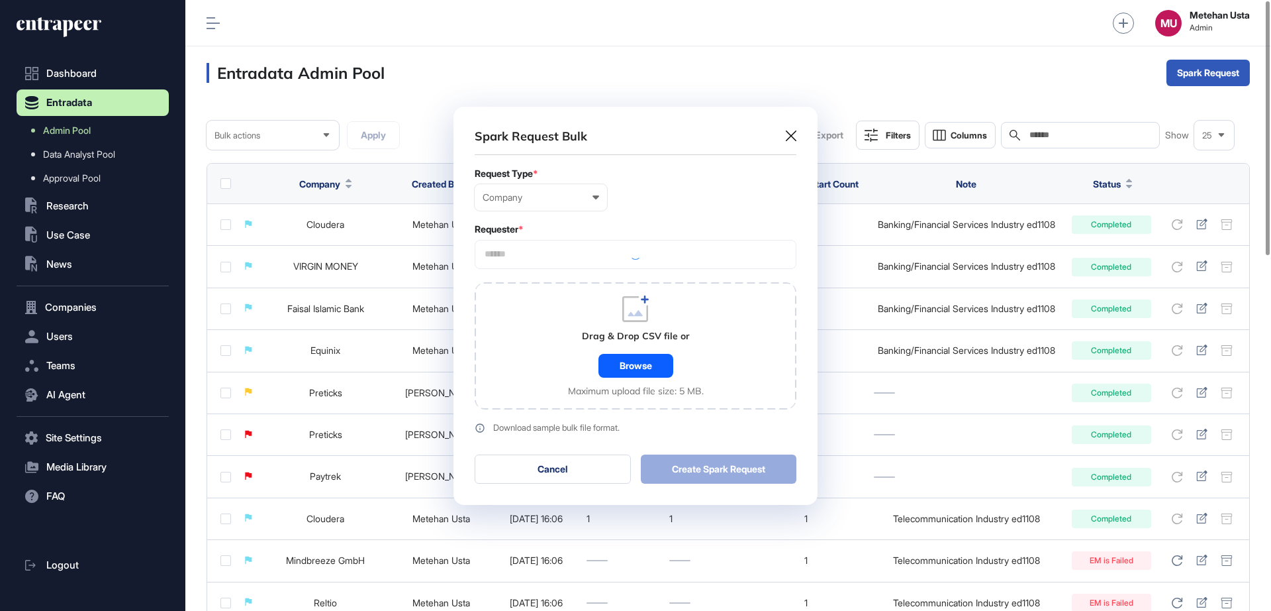
scroll to position [398, 364]
click at [564, 254] on div at bounding box center [636, 254] width 322 height 29
click at [562, 256] on input "text" at bounding box center [635, 253] width 305 height 11
type input "*********"
click at [526, 277] on span "Entrapeer" at bounding box center [634, 279] width 307 height 10
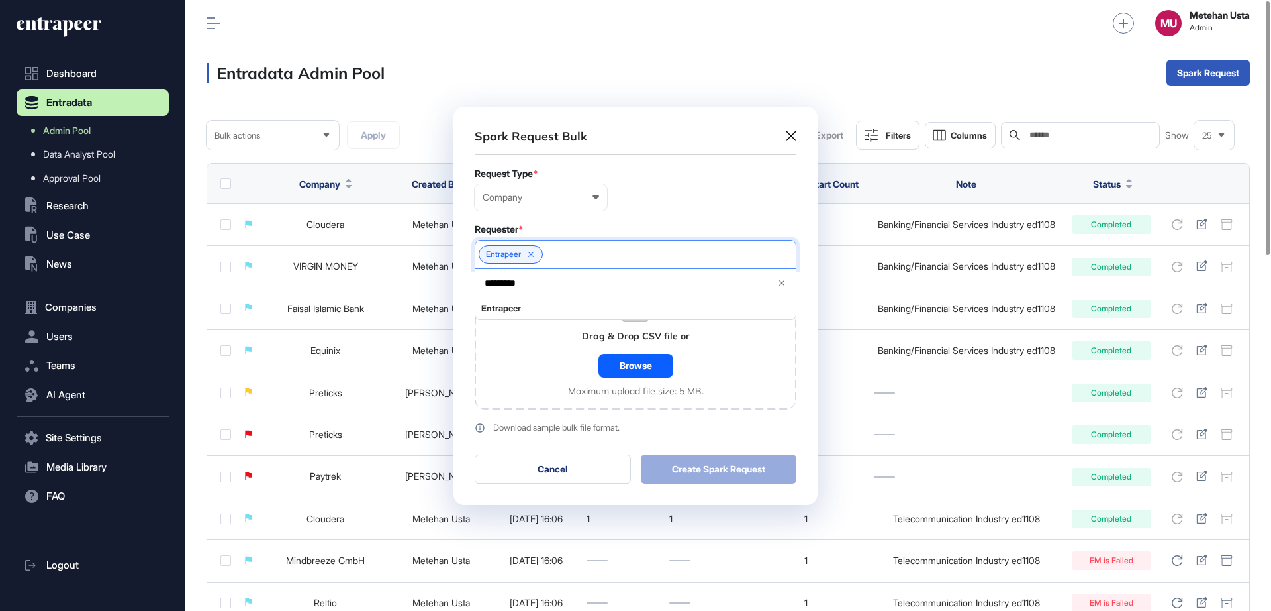
click at [659, 226] on div "Requester *" at bounding box center [636, 229] width 322 height 11
click at [653, 354] on div "Browse" at bounding box center [636, 366] width 75 height 24
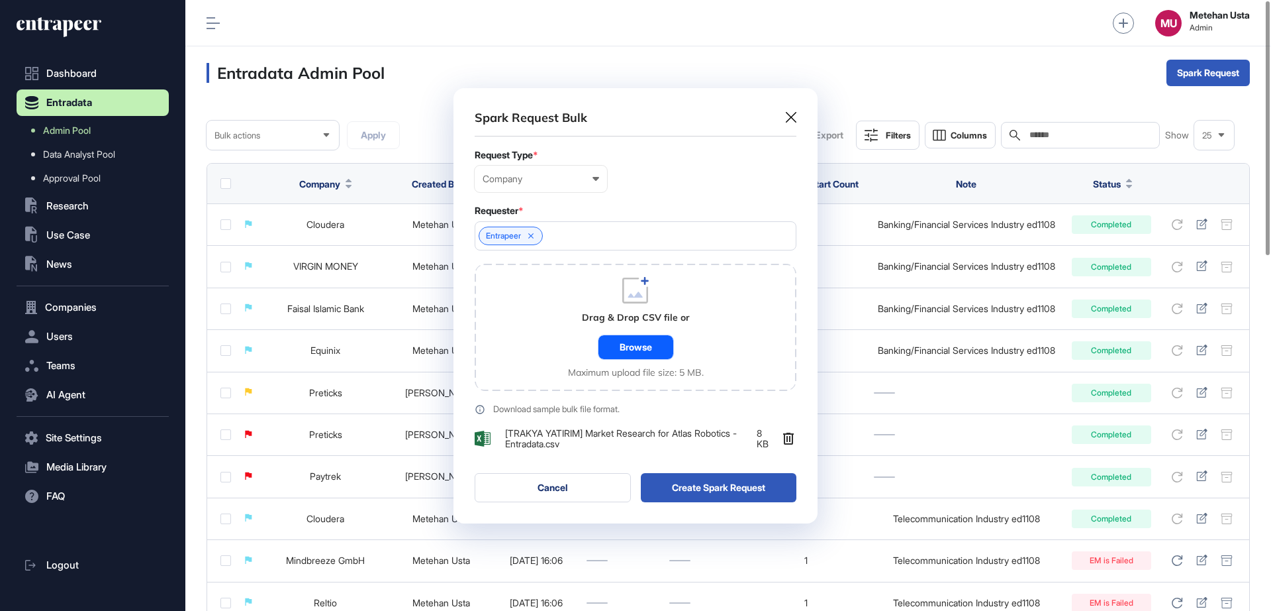
scroll to position [435, 364]
click at [718, 491] on button "Create Spark Request" at bounding box center [719, 487] width 156 height 29
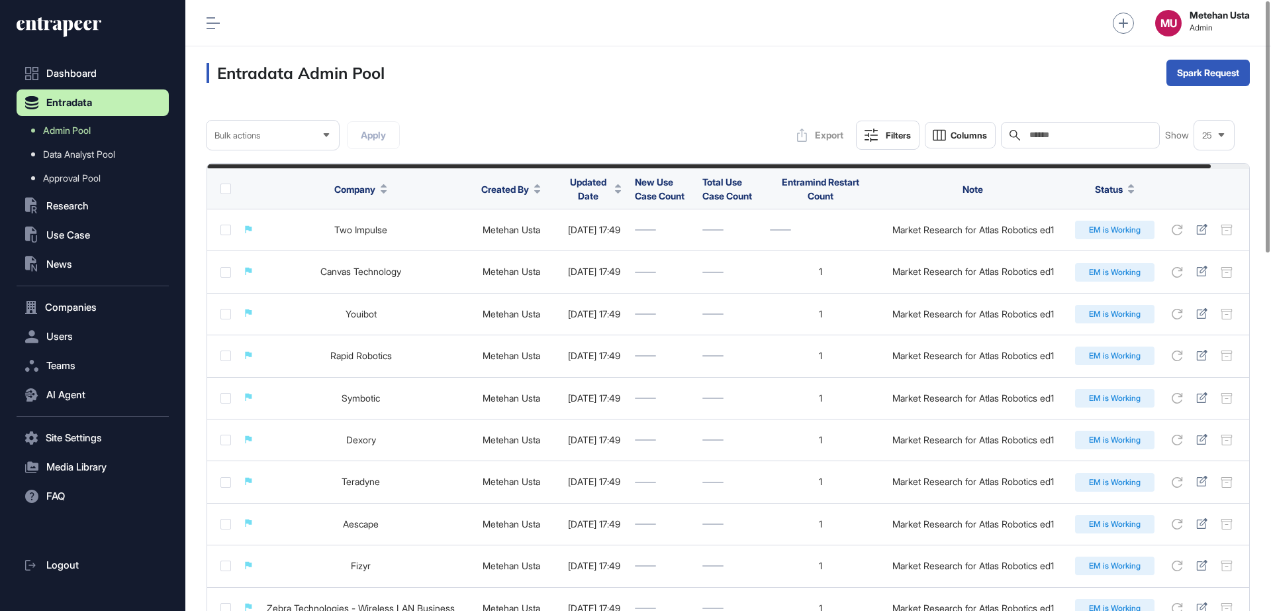
click at [1099, 138] on input "text" at bounding box center [1089, 135] width 123 height 11
paste input "**********"
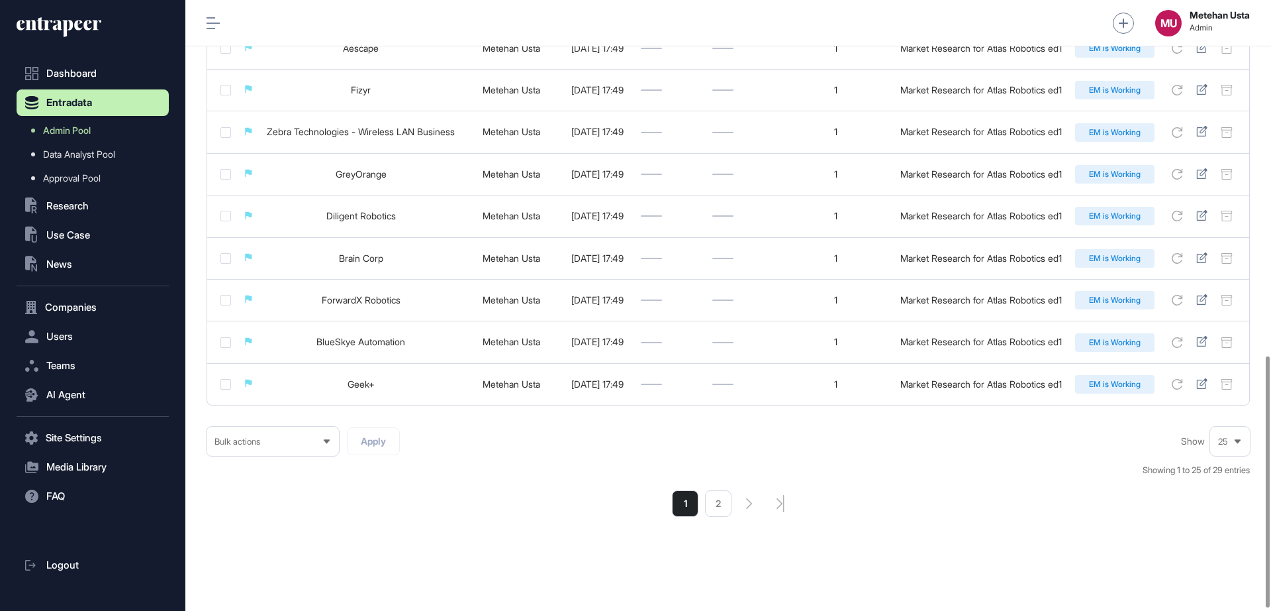
scroll to position [867, 0]
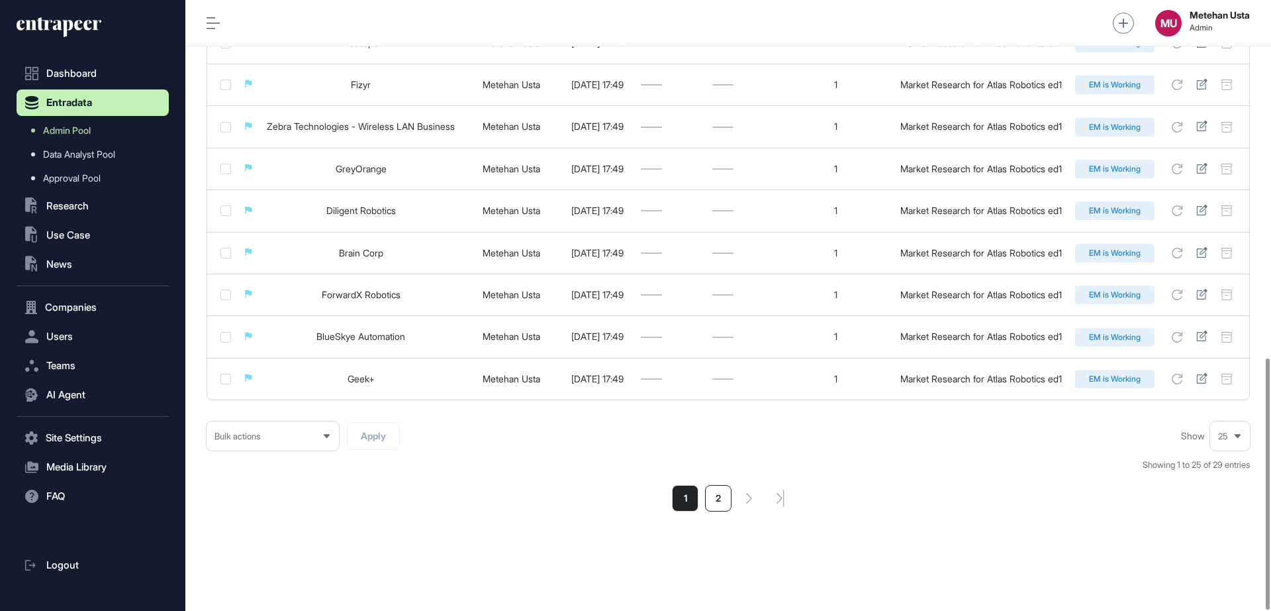
type input "**********"
click at [718, 501] on li "2" at bounding box center [718, 498] width 26 height 26
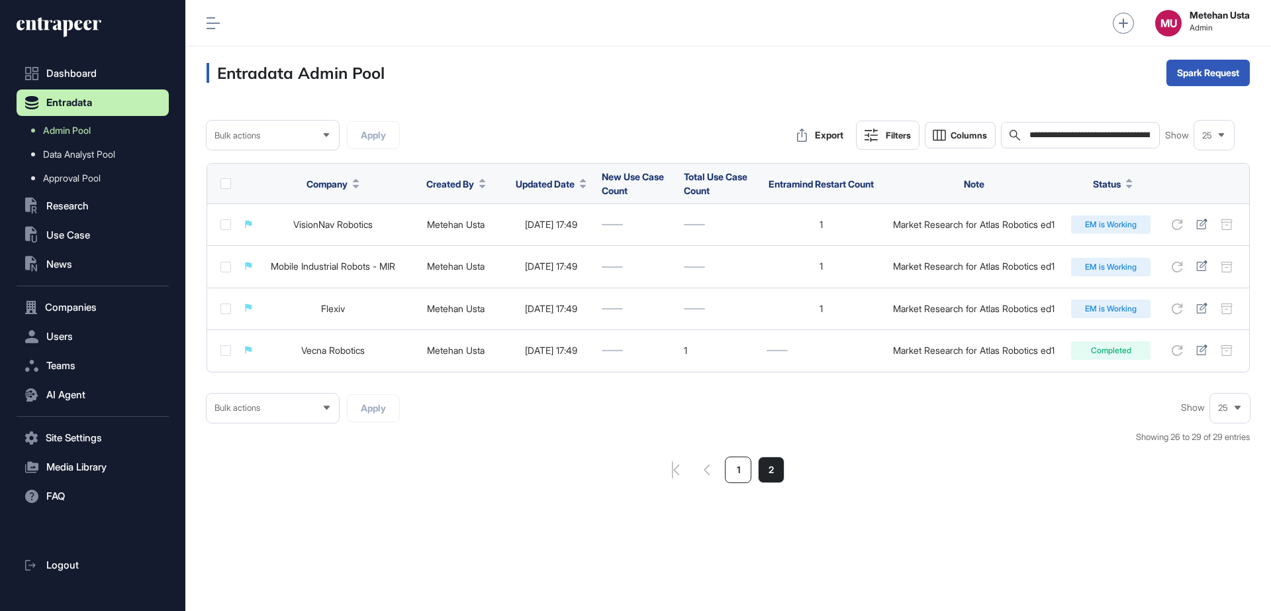
click at [740, 477] on li "1" at bounding box center [738, 469] width 26 height 26
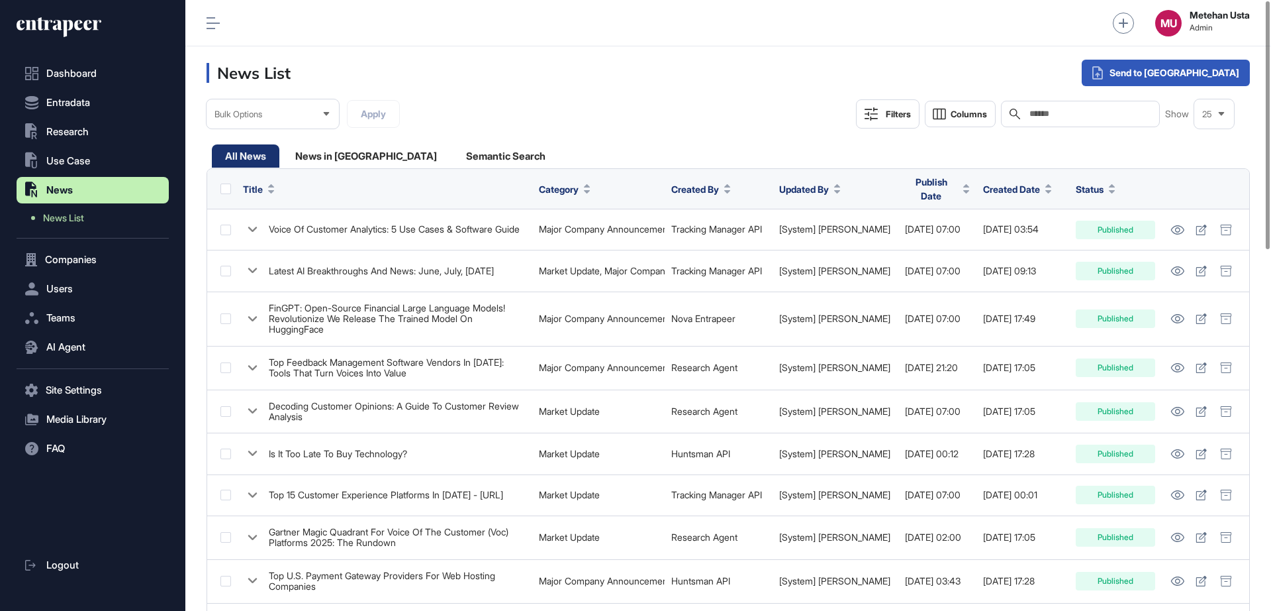
click at [1087, 109] on input "text" at bounding box center [1089, 114] width 123 height 11
paste input "**********"
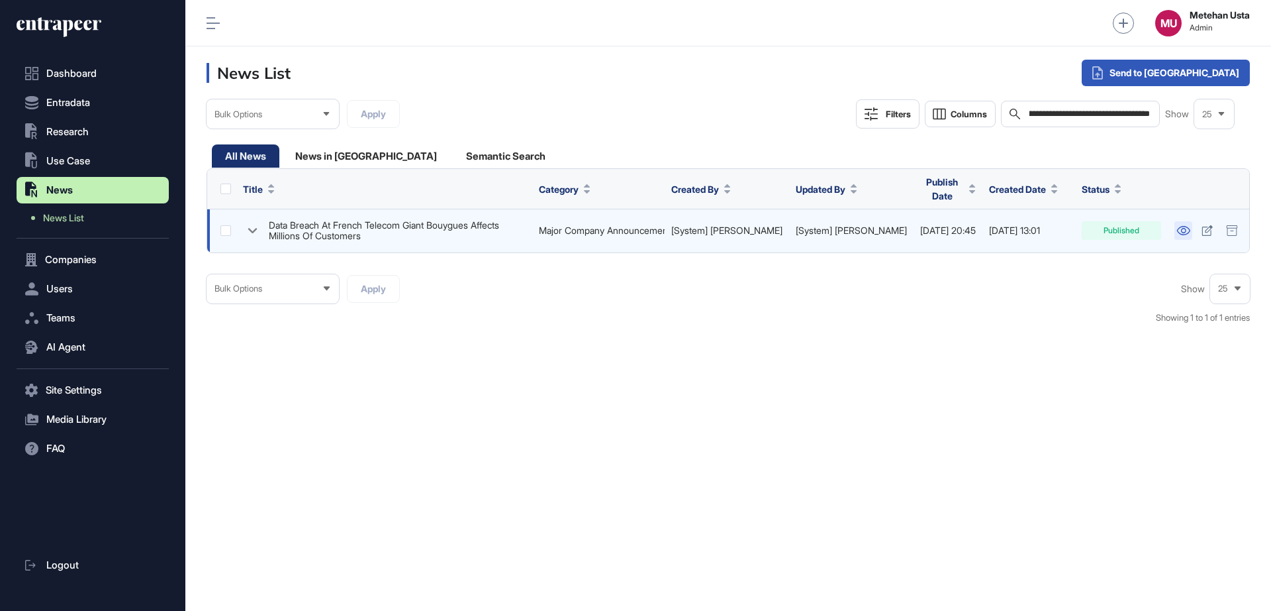
type input "**********"
click at [1175, 230] on link at bounding box center [1184, 230] width 18 height 19
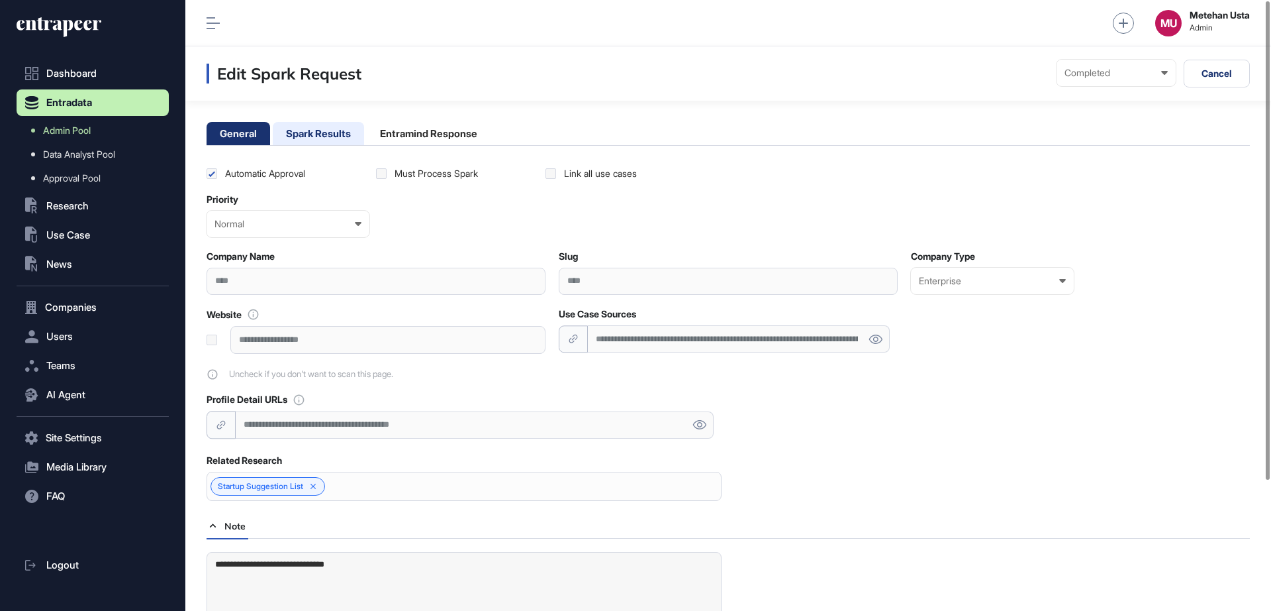
click at [367, 134] on li "Spark Results" at bounding box center [429, 133] width 124 height 23
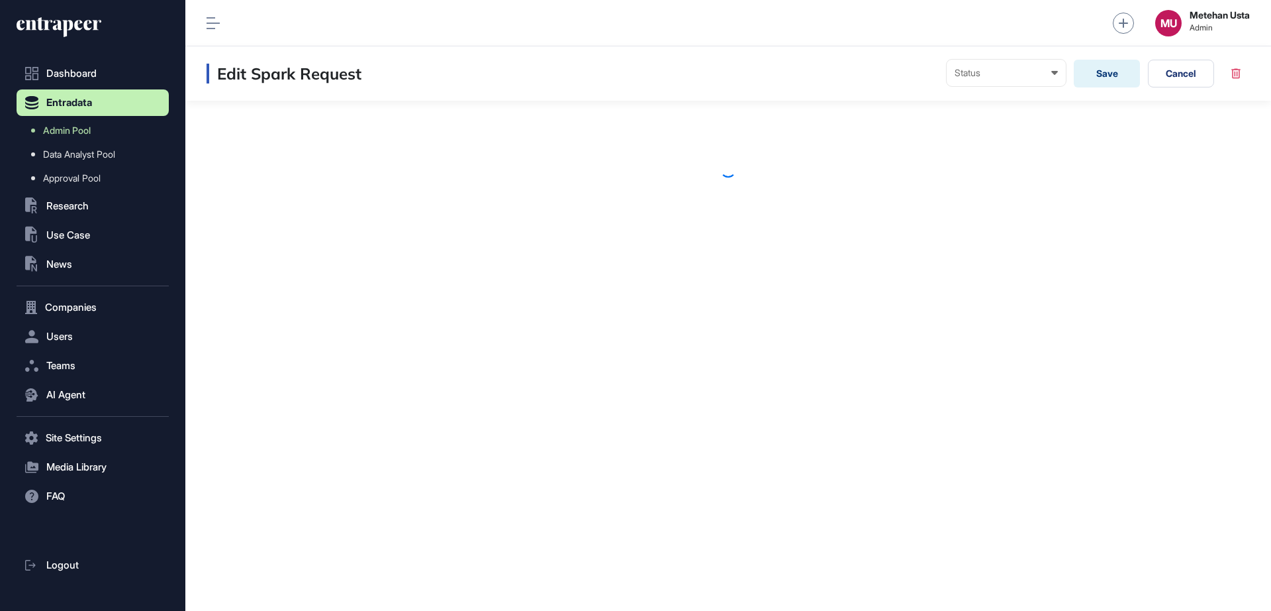
scroll to position [1, 1]
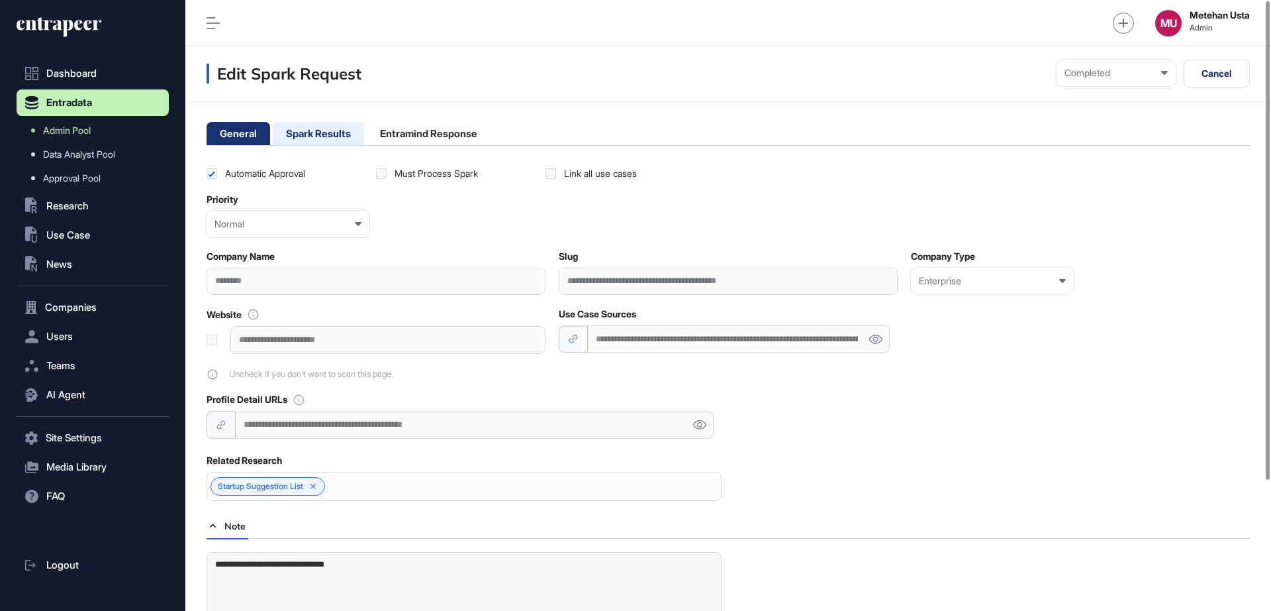
click at [367, 132] on li "Spark Results" at bounding box center [429, 133] width 124 height 23
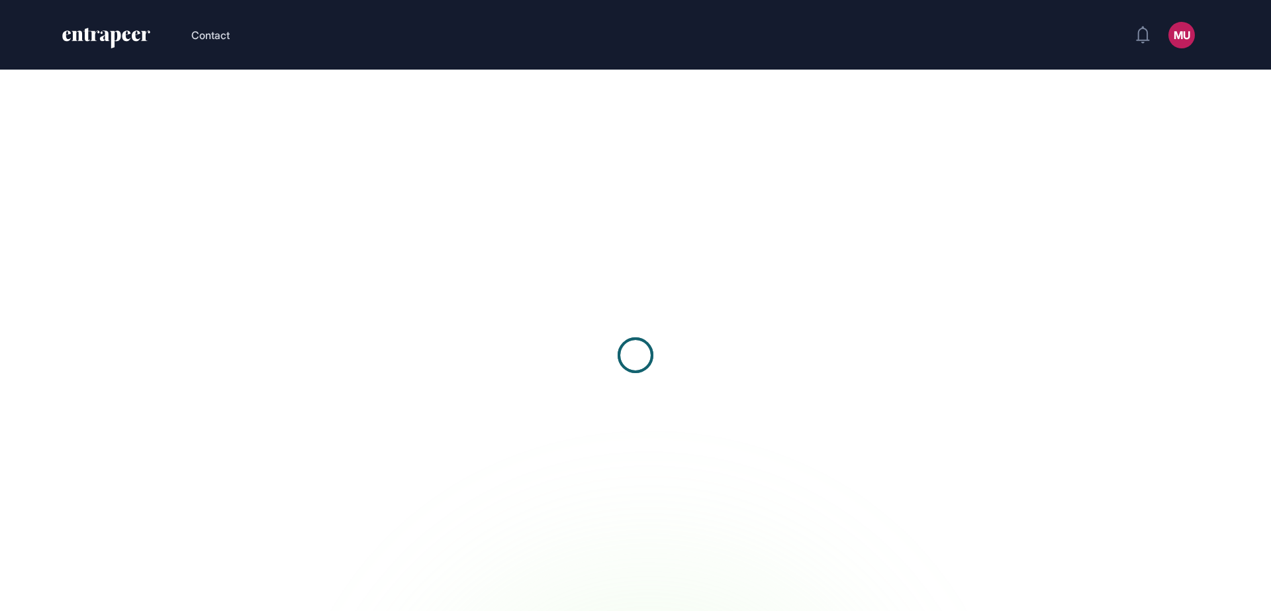
scroll to position [1, 1]
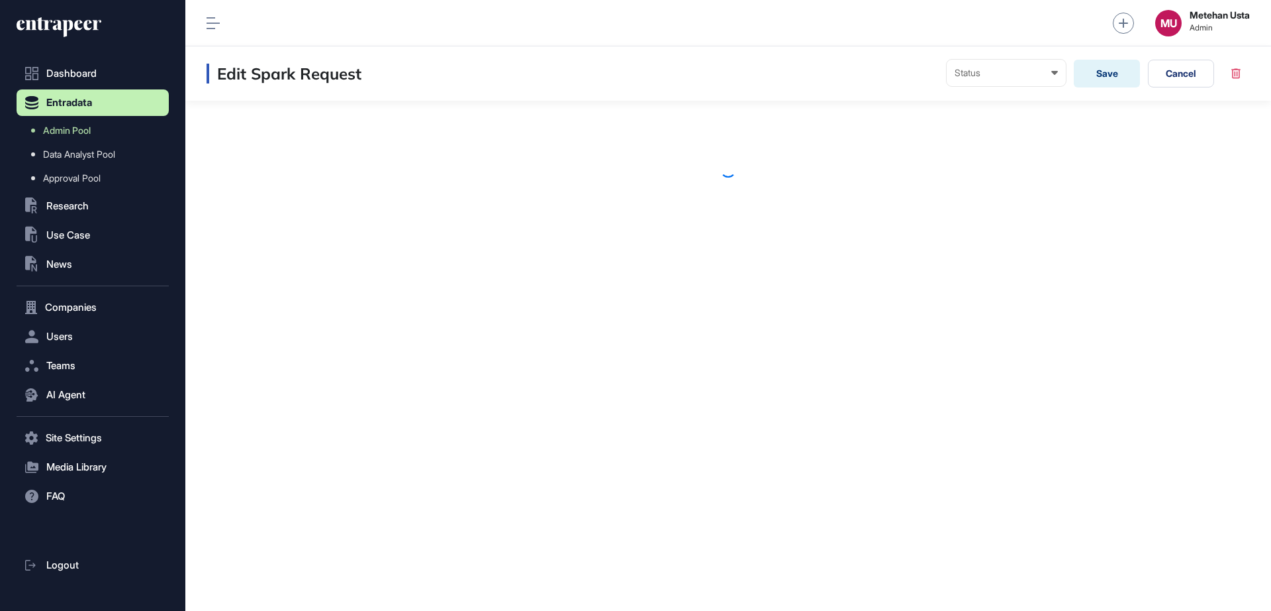
scroll to position [1, 1]
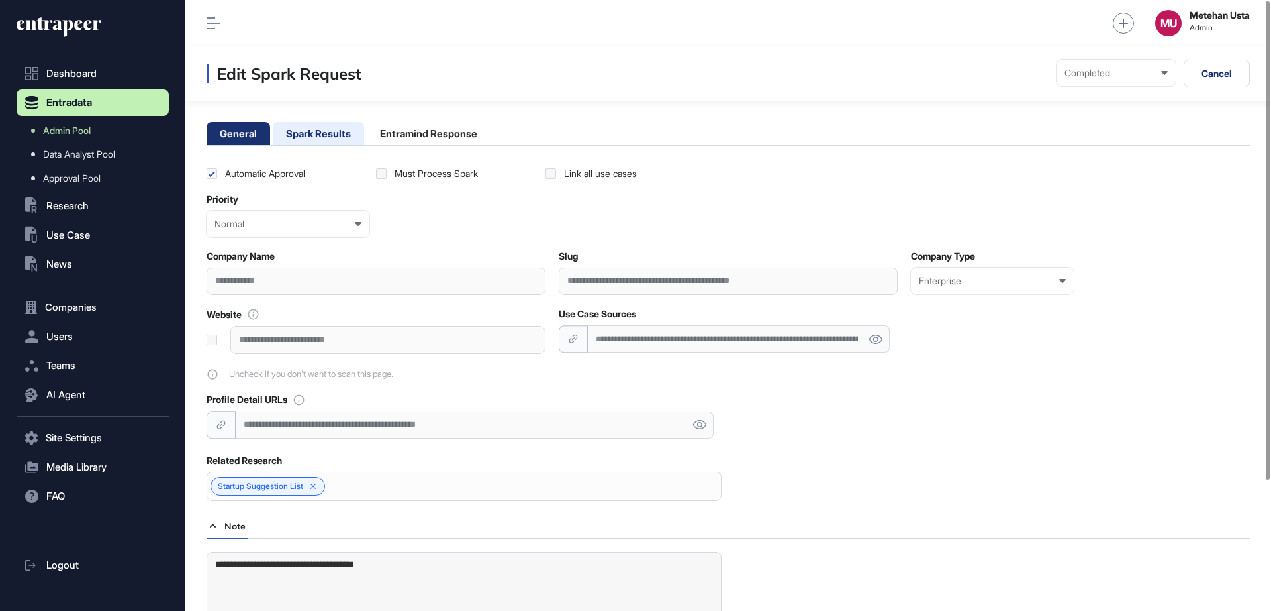
click at [367, 138] on li "Spark Results" at bounding box center [429, 133] width 124 height 23
click at [367, 128] on li "Spark Results" at bounding box center [429, 133] width 124 height 23
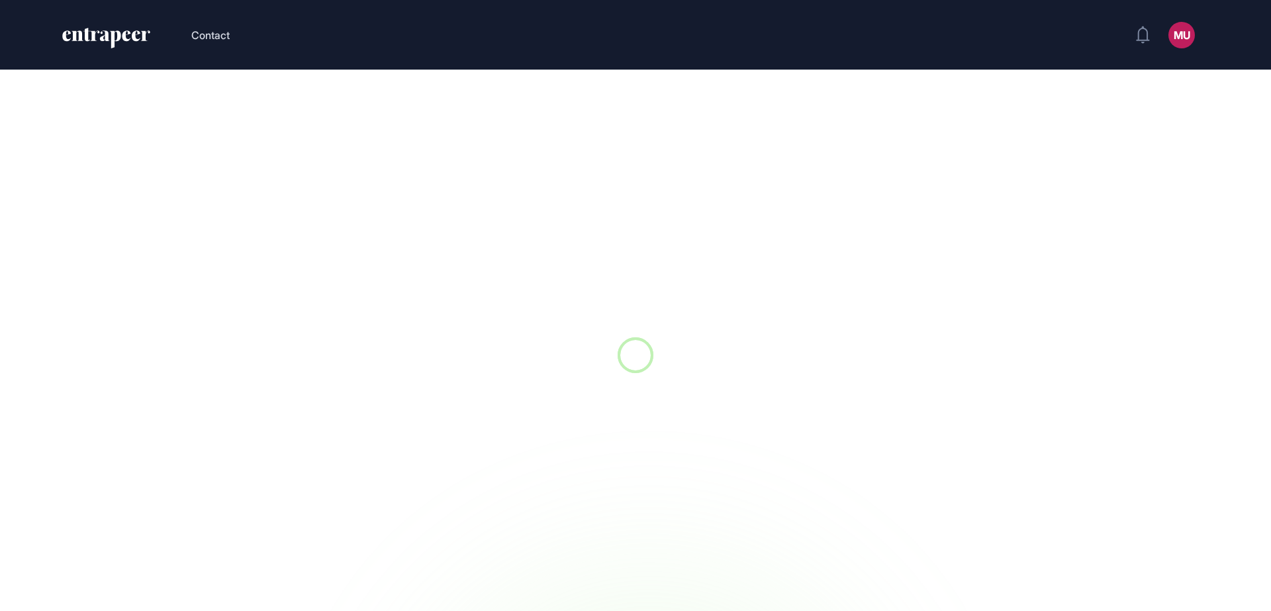
scroll to position [1, 1]
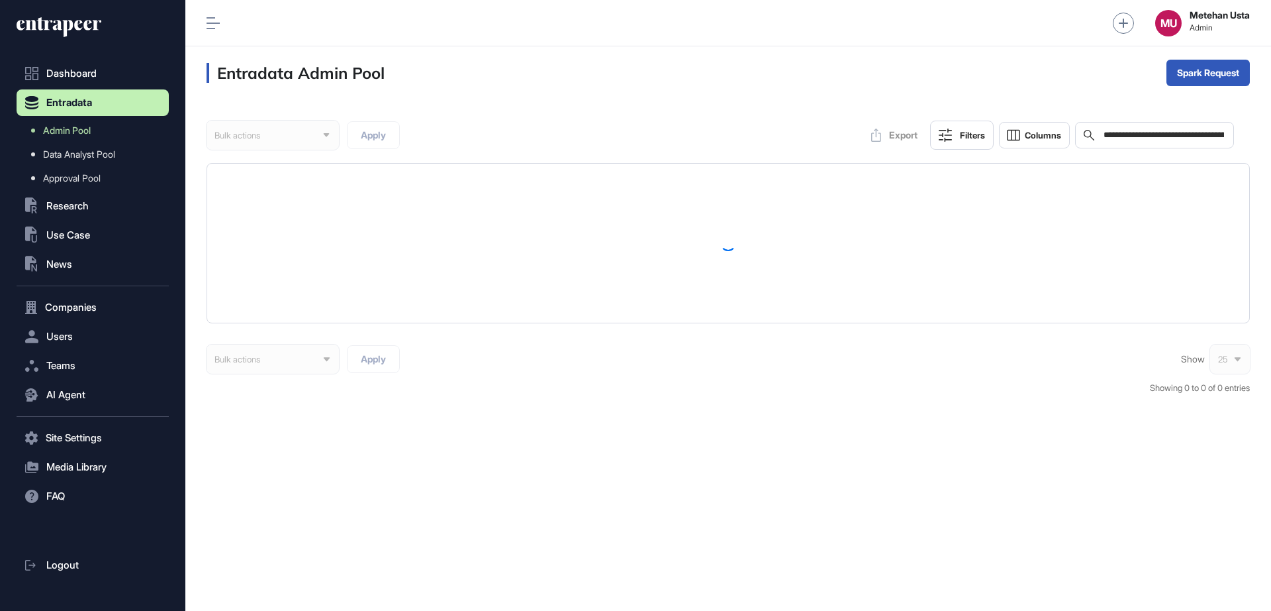
scroll to position [1, 1]
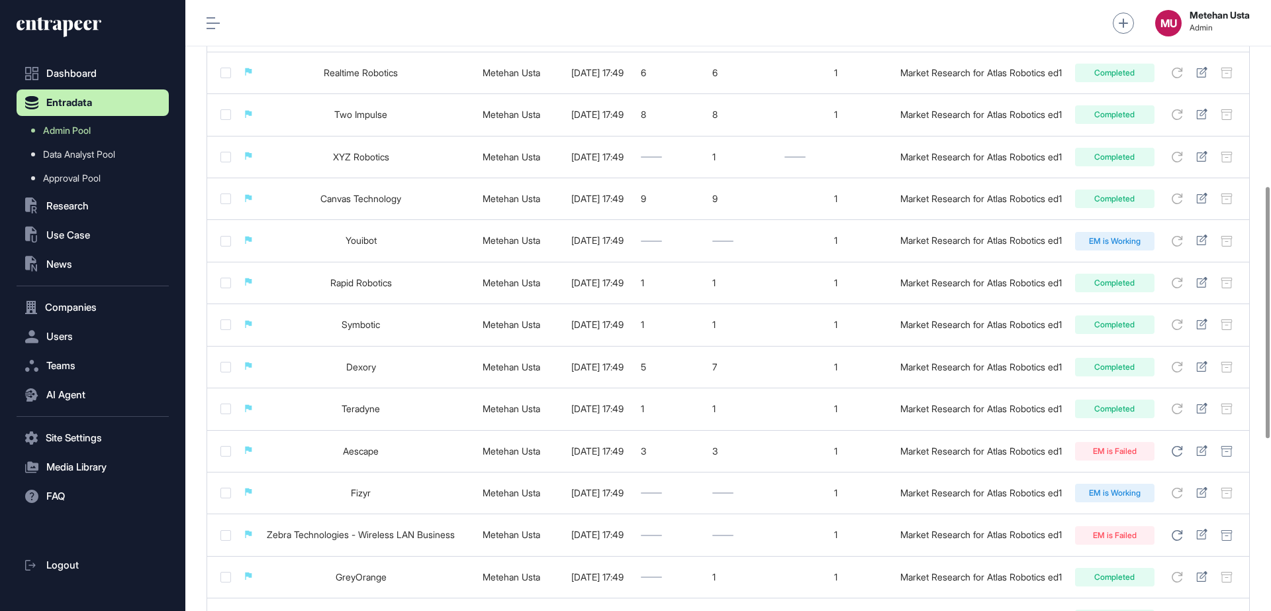
scroll to position [450, 0]
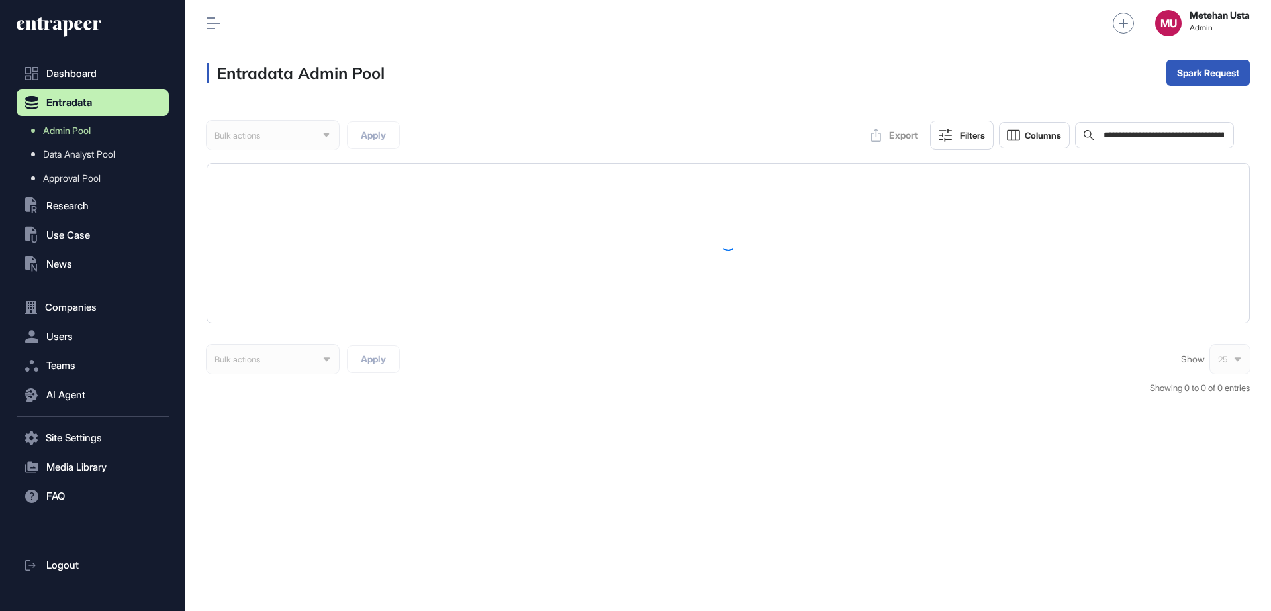
scroll to position [1, 1]
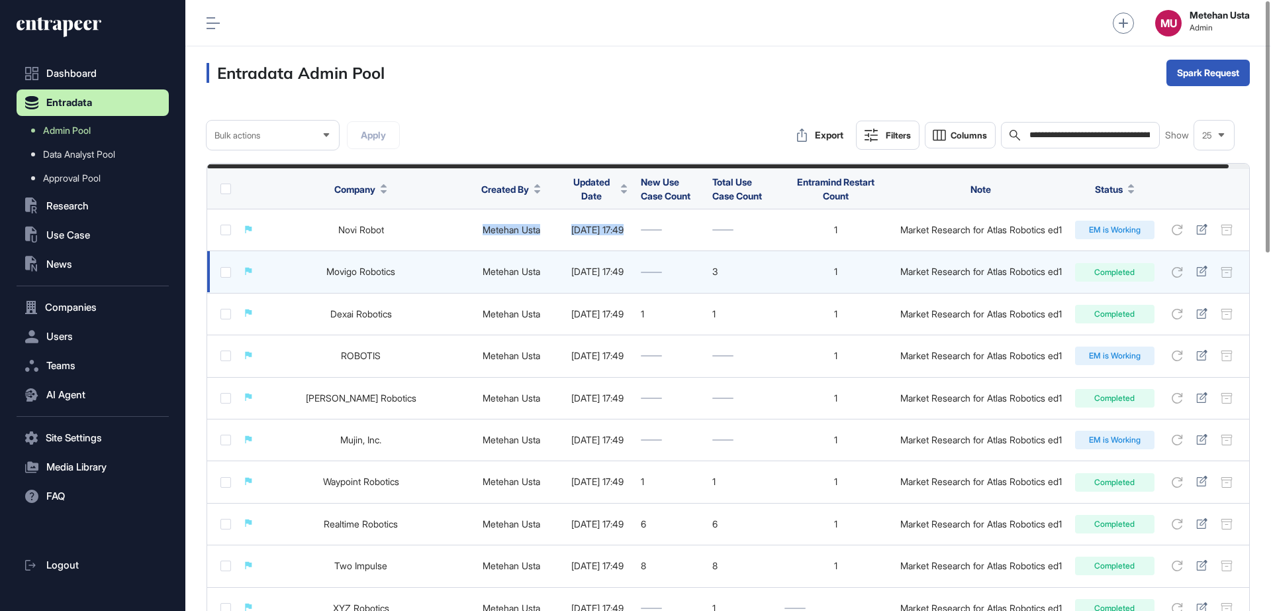
drag, startPoint x: 489, startPoint y: 229, endPoint x: 725, endPoint y: 266, distance: 239.2
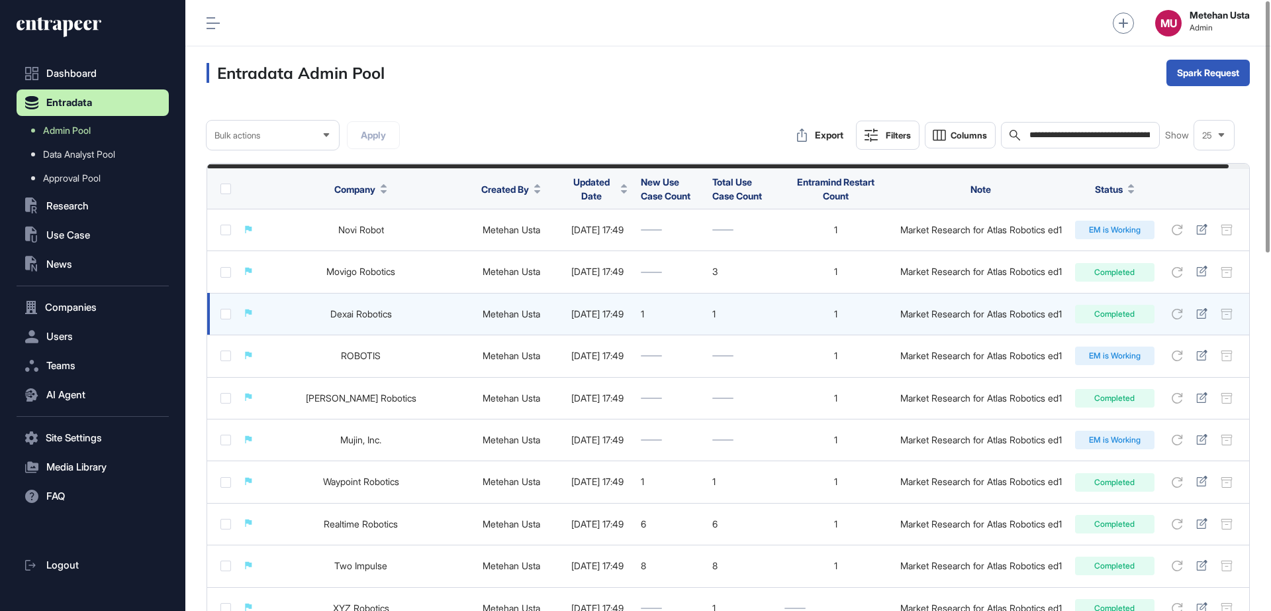
click at [771, 317] on div "1" at bounding box center [742, 314] width 59 height 11
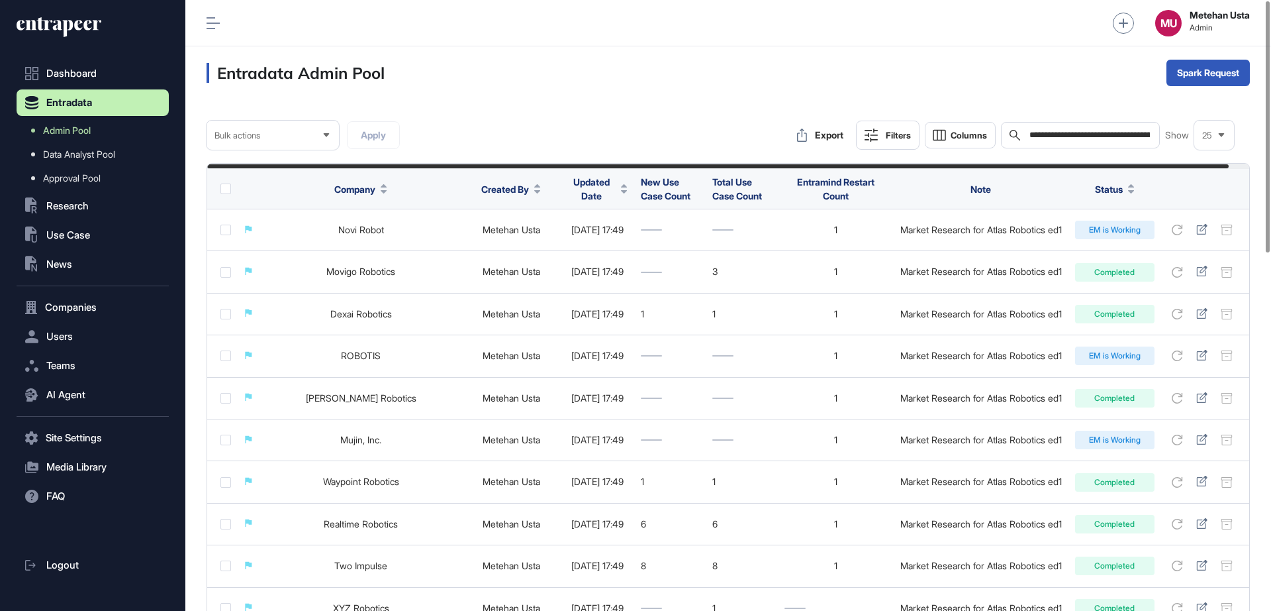
click at [682, 84] on div "Entradata Admin Pool Spark Request" at bounding box center [728, 72] width 1086 height 53
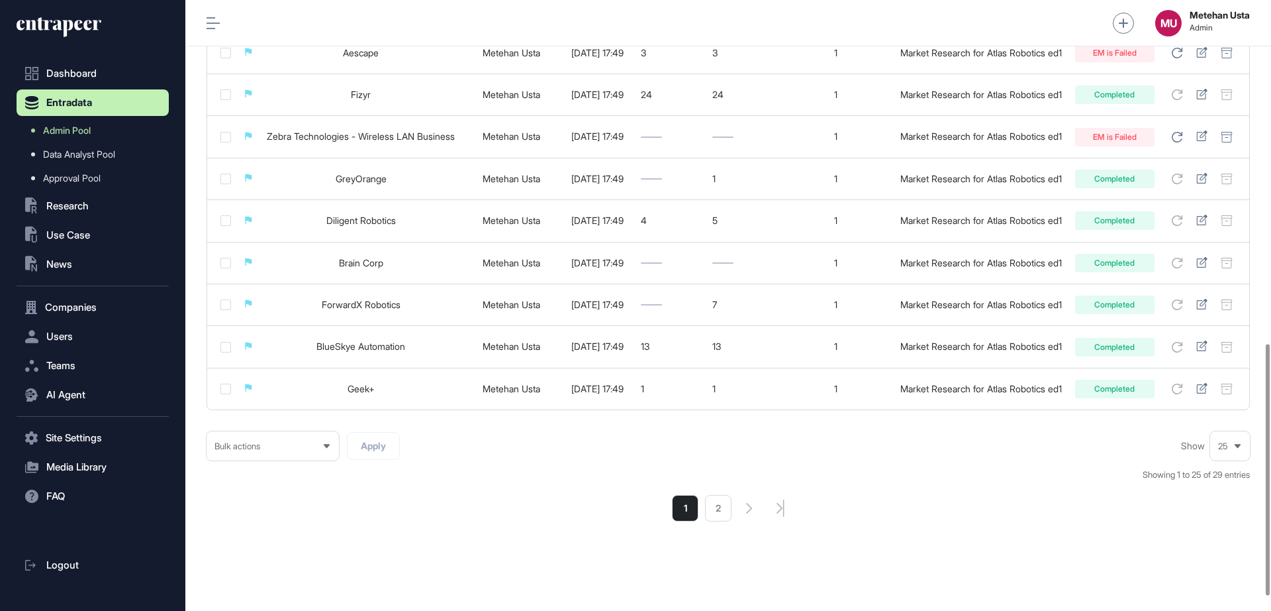
scroll to position [867, 0]
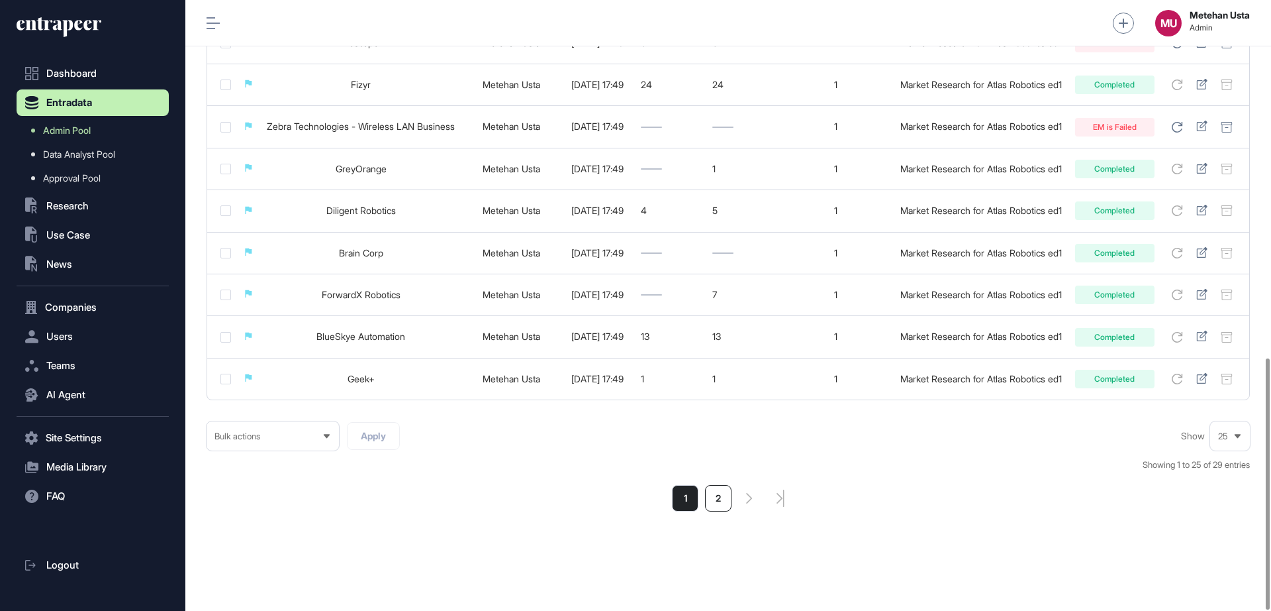
click at [722, 497] on li "2" at bounding box center [718, 498] width 26 height 26
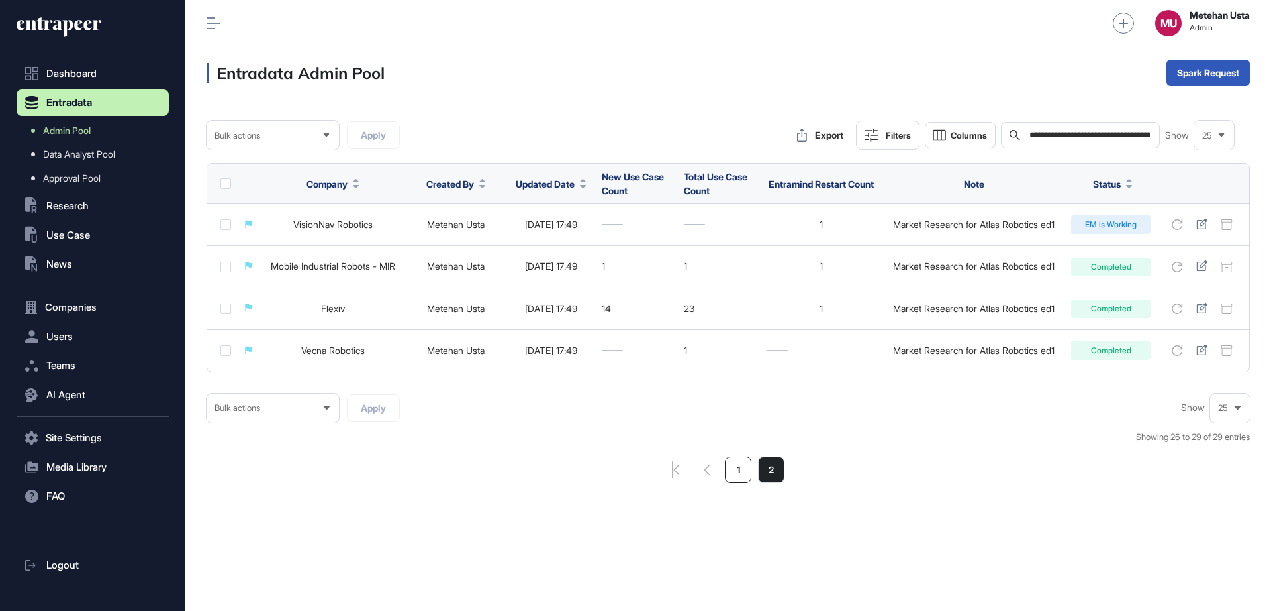
click at [737, 462] on li "1" at bounding box center [738, 469] width 26 height 26
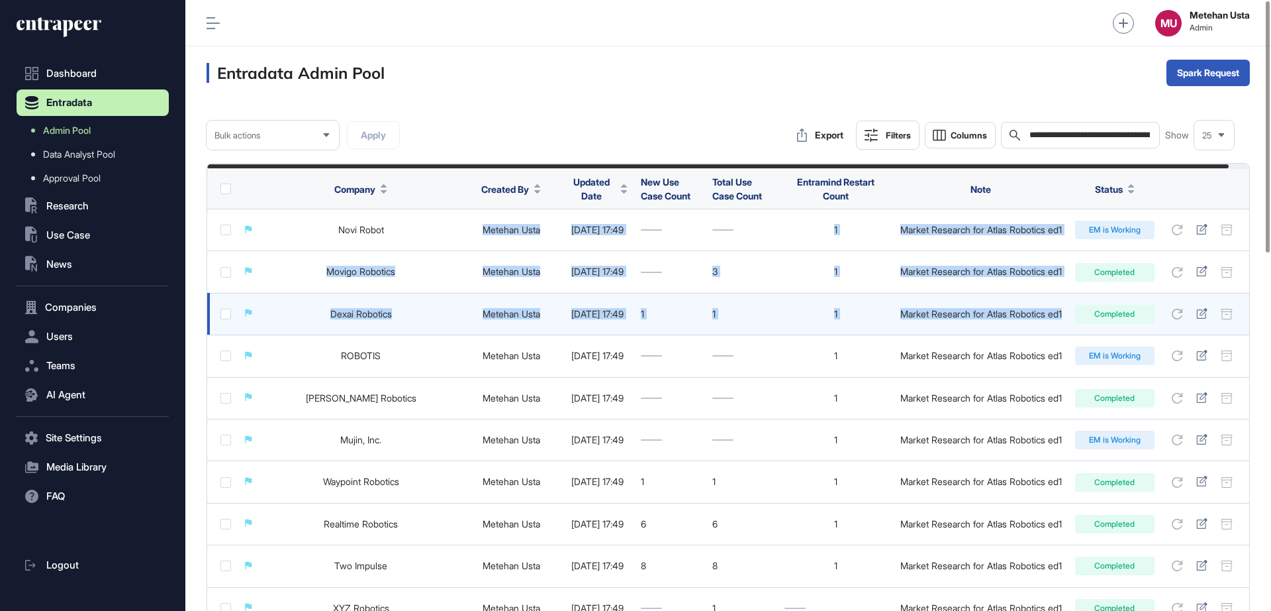
drag, startPoint x: 565, startPoint y: 232, endPoint x: 1083, endPoint y: 311, distance: 523.7
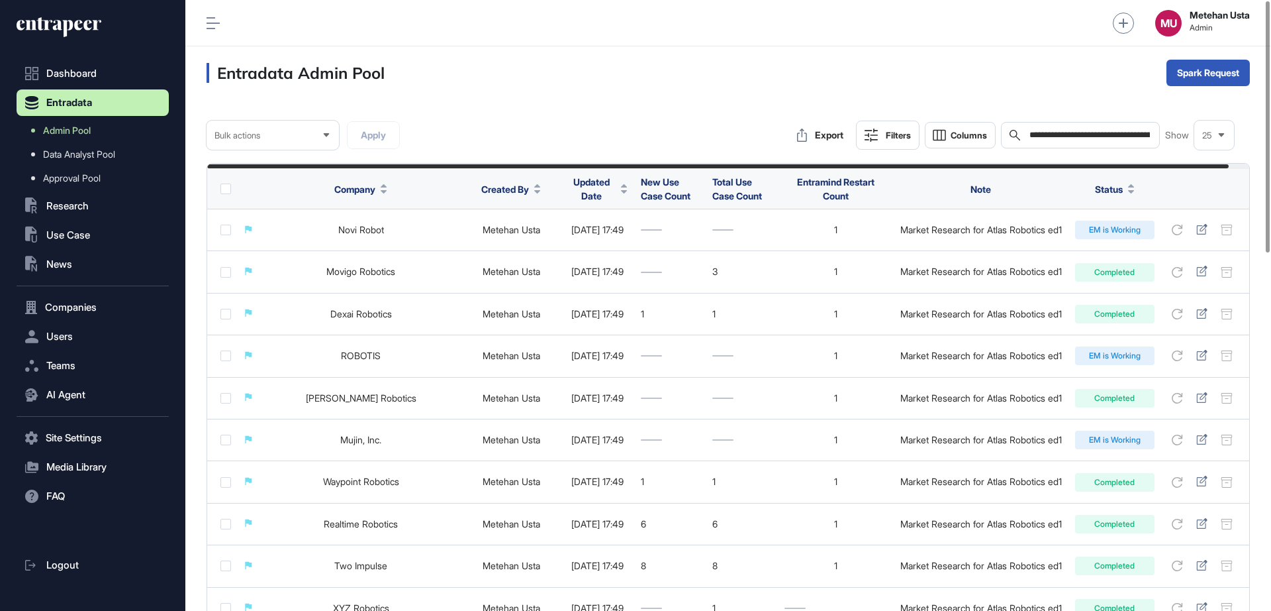
click at [711, 122] on div "**********" at bounding box center [729, 135] width 1044 height 29
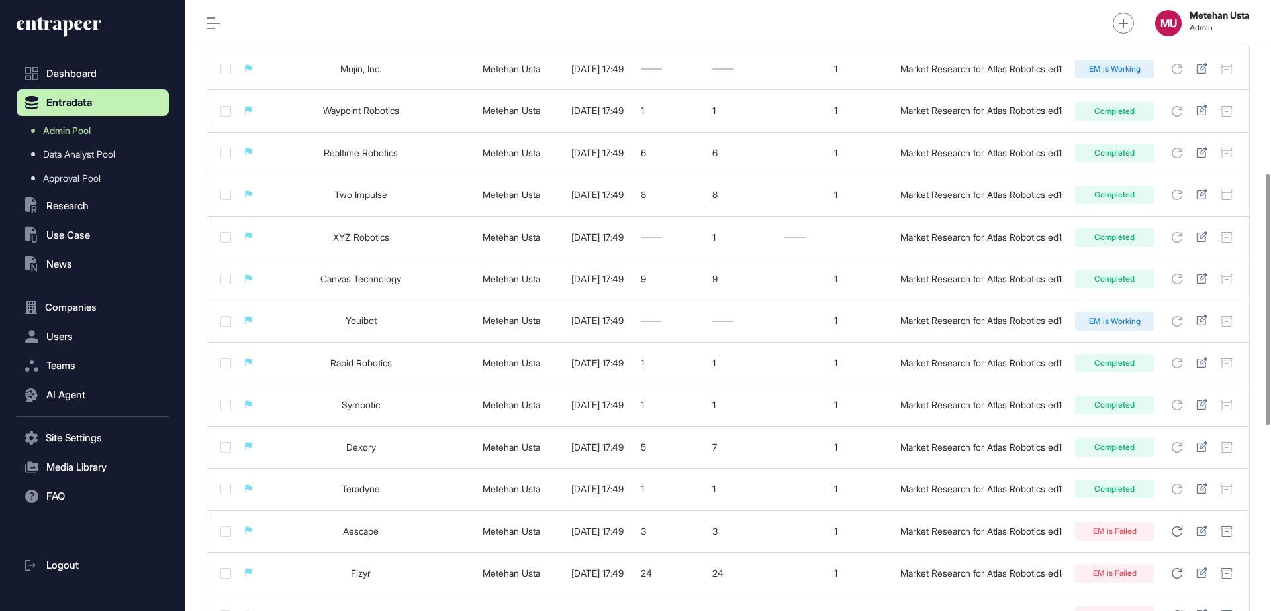
scroll to position [619, 0]
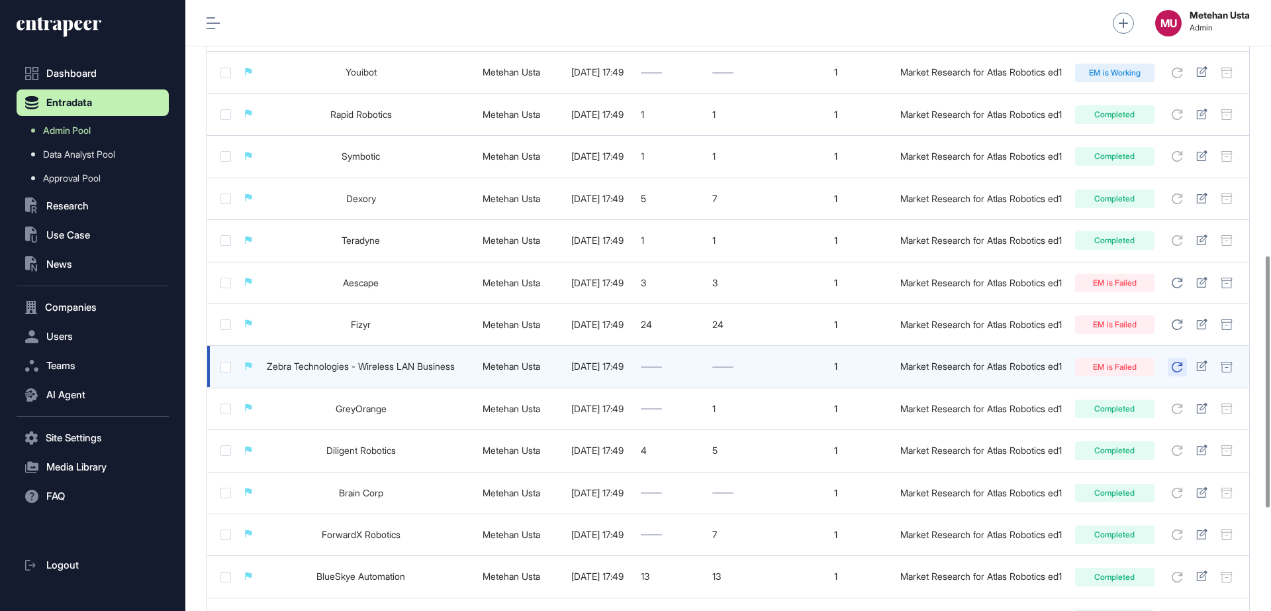
click at [1183, 370] on icon at bounding box center [1177, 367] width 11 height 11
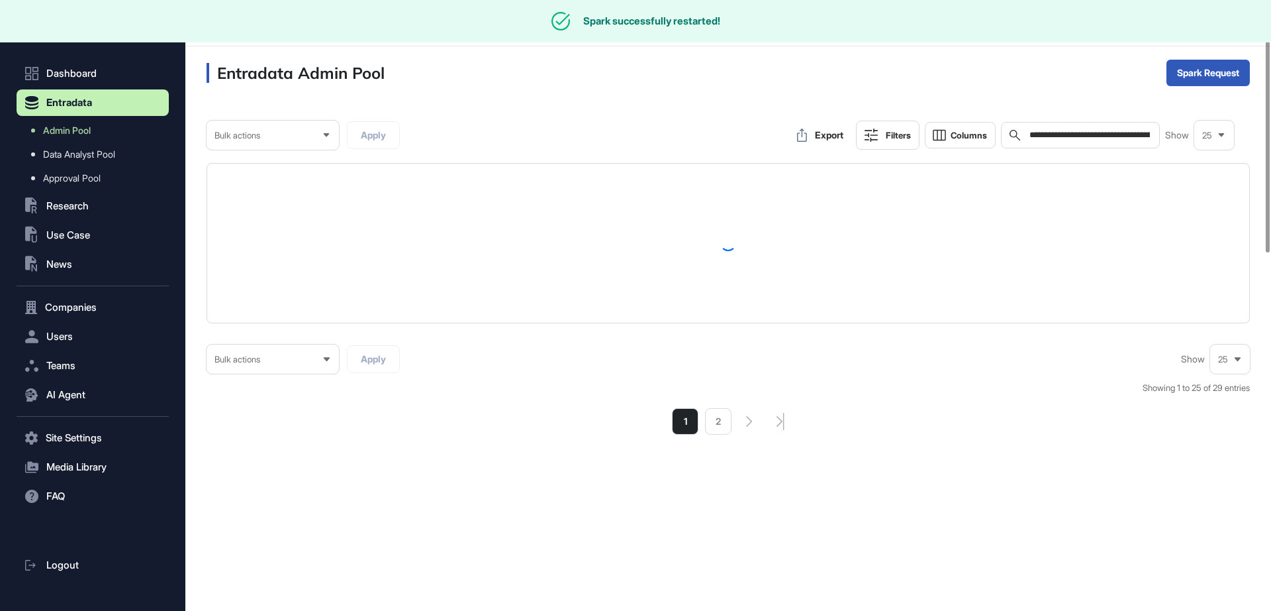
scroll to position [0, 0]
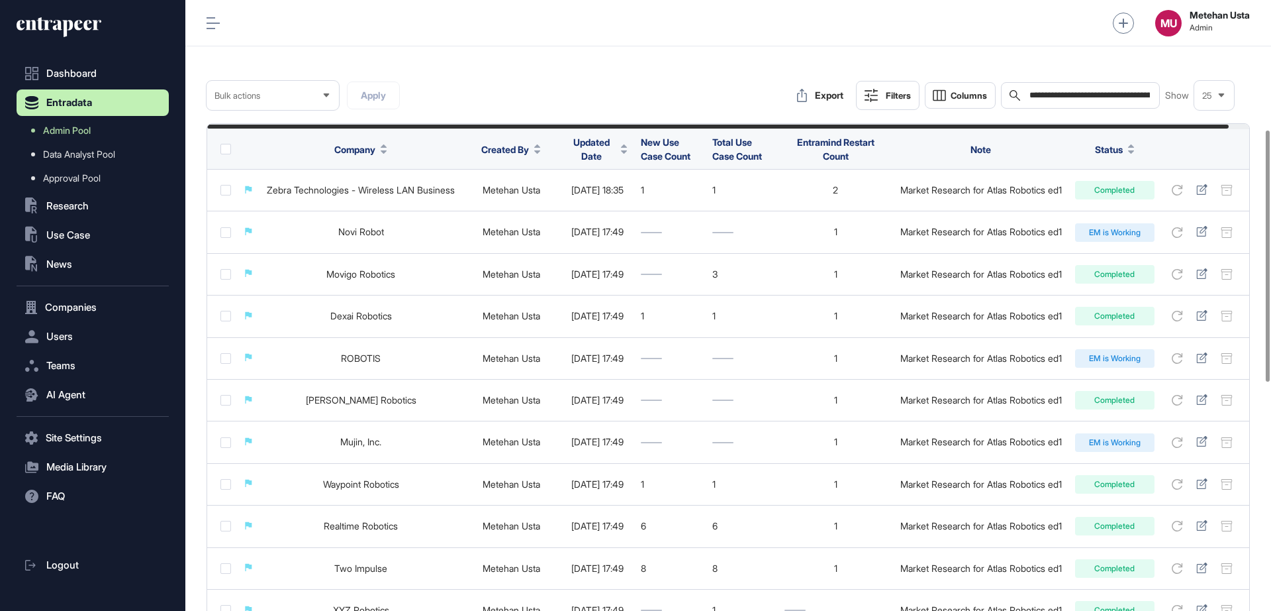
scroll to position [867, 0]
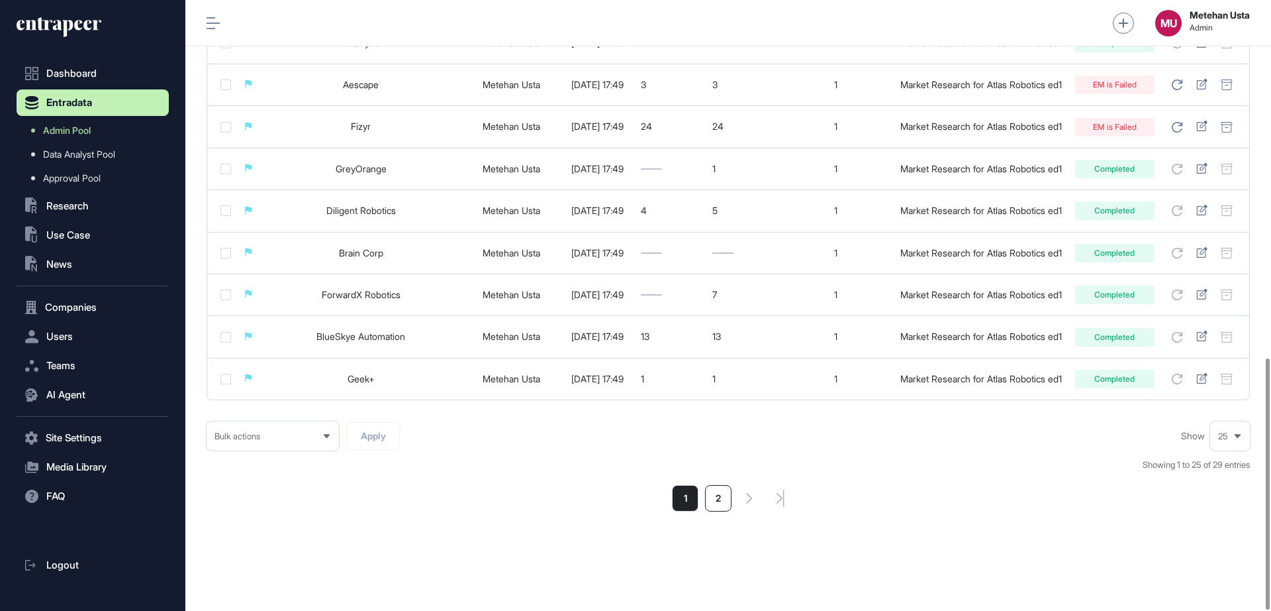
click at [711, 507] on li "2" at bounding box center [718, 498] width 26 height 26
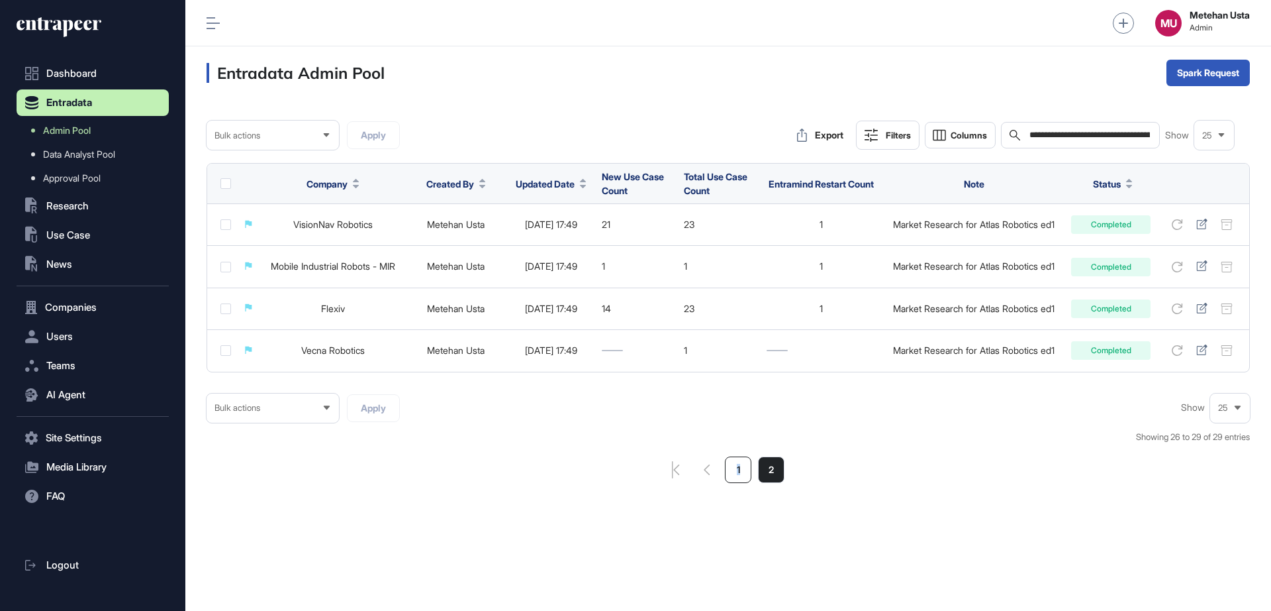
click at [738, 466] on li "1" at bounding box center [738, 469] width 26 height 26
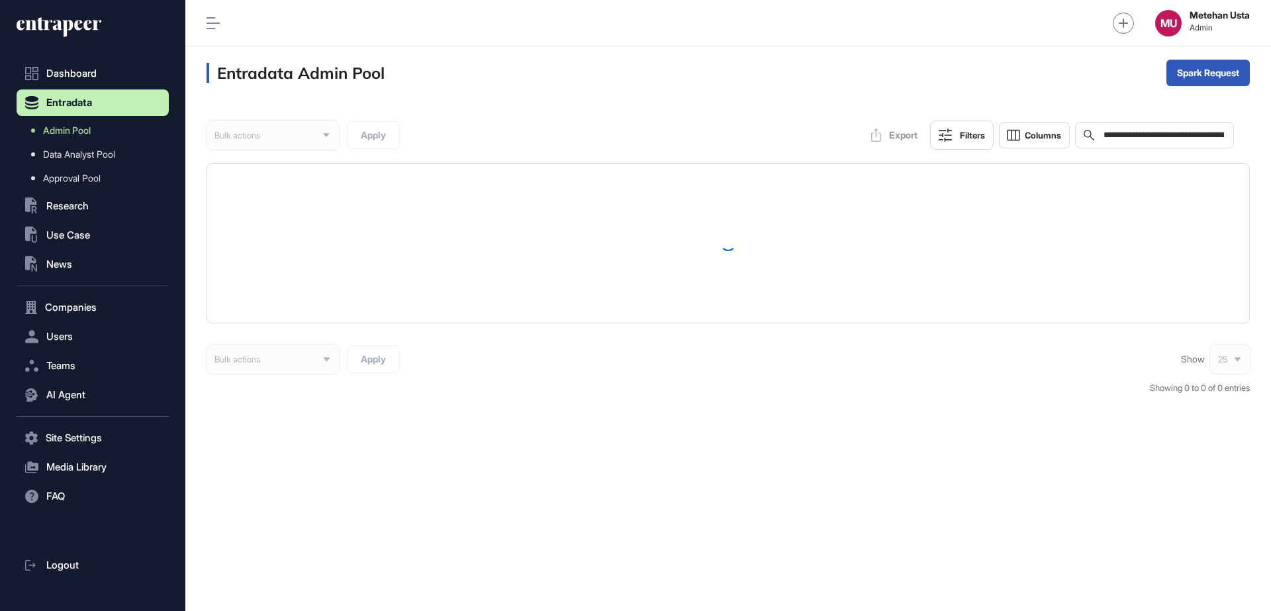
scroll to position [1, 1]
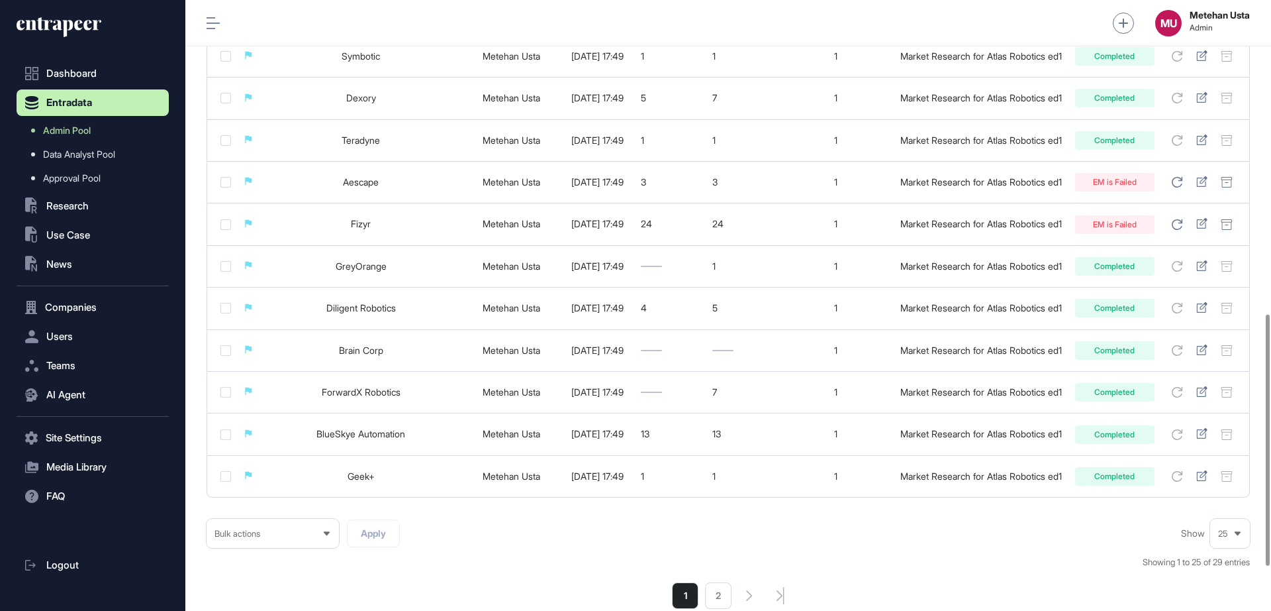
scroll to position [761, 0]
click at [714, 597] on li "2" at bounding box center [718, 596] width 26 height 26
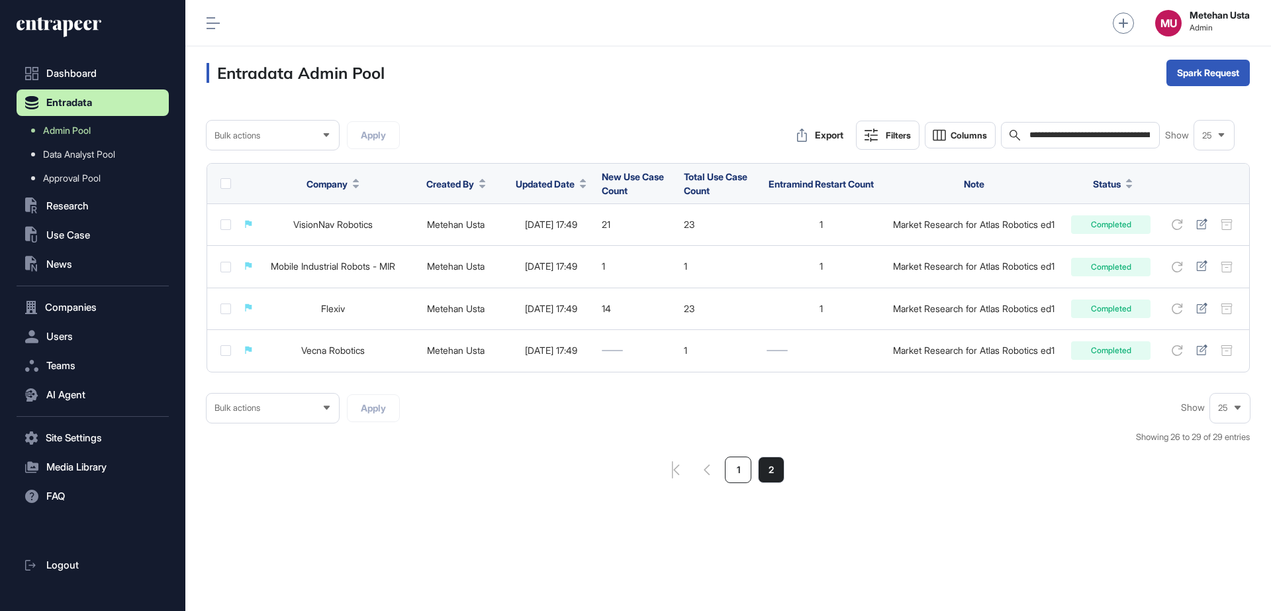
click at [742, 467] on li "1" at bounding box center [738, 469] width 26 height 26
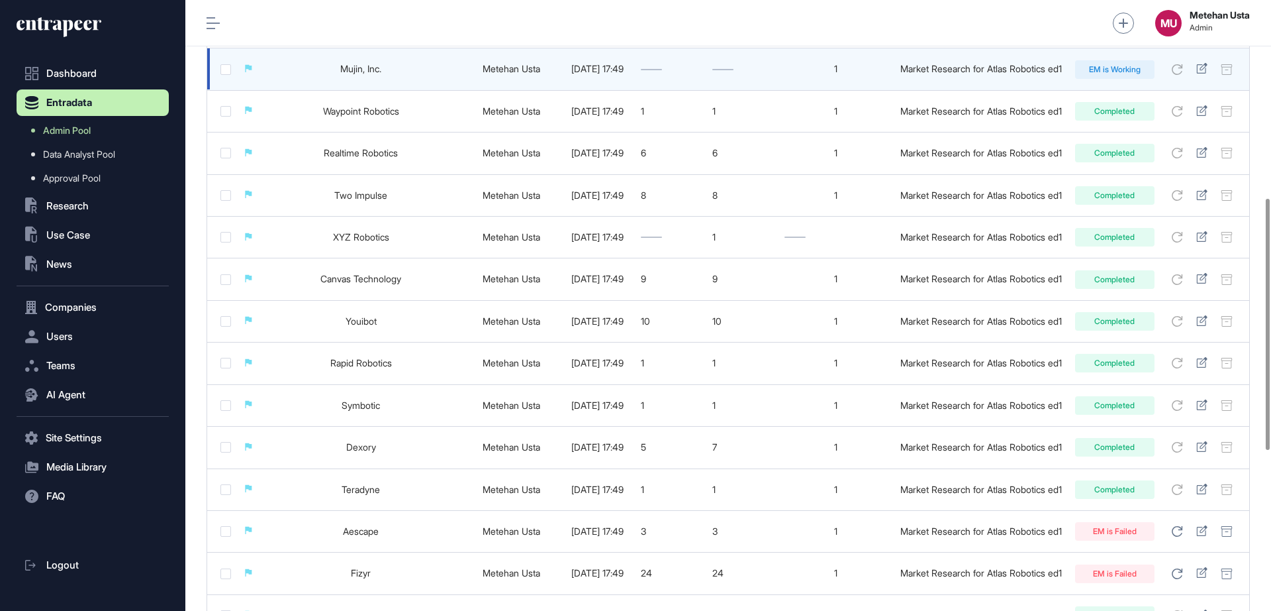
scroll to position [479, 0]
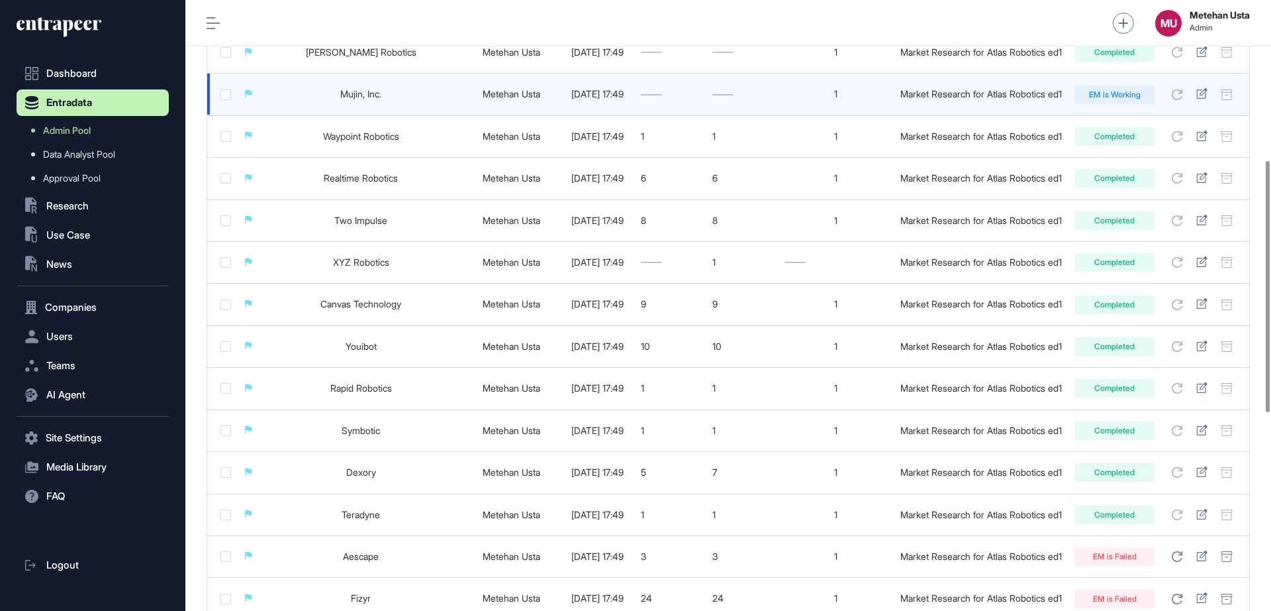
scroll to position [867, 0]
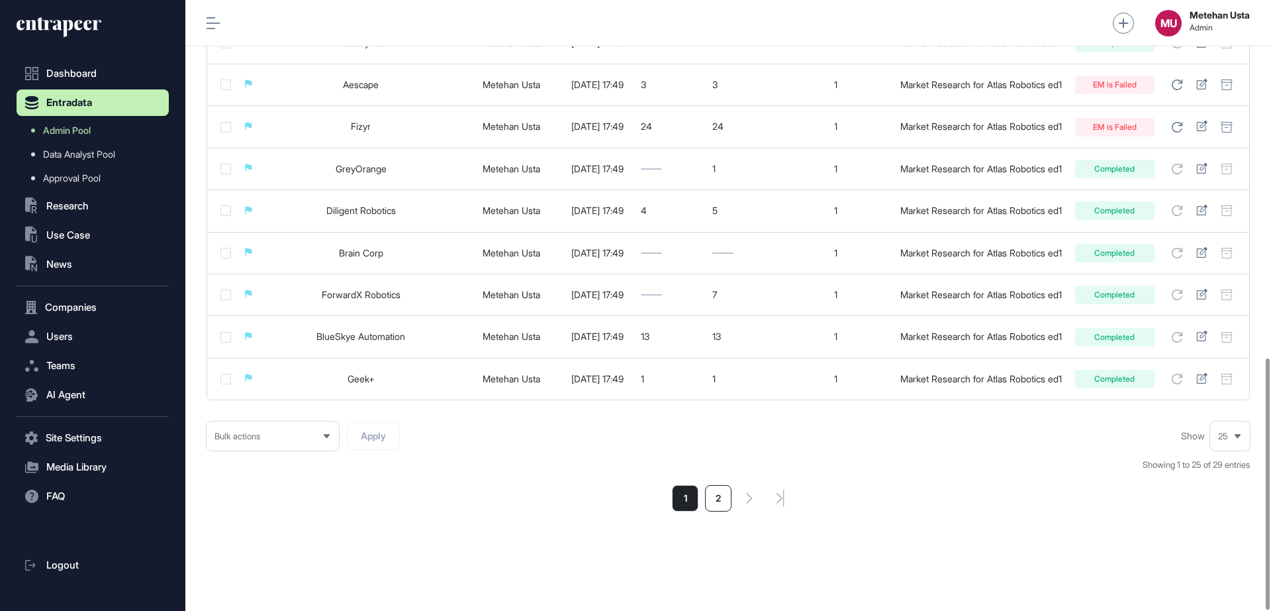
click at [724, 499] on li "2" at bounding box center [718, 498] width 26 height 26
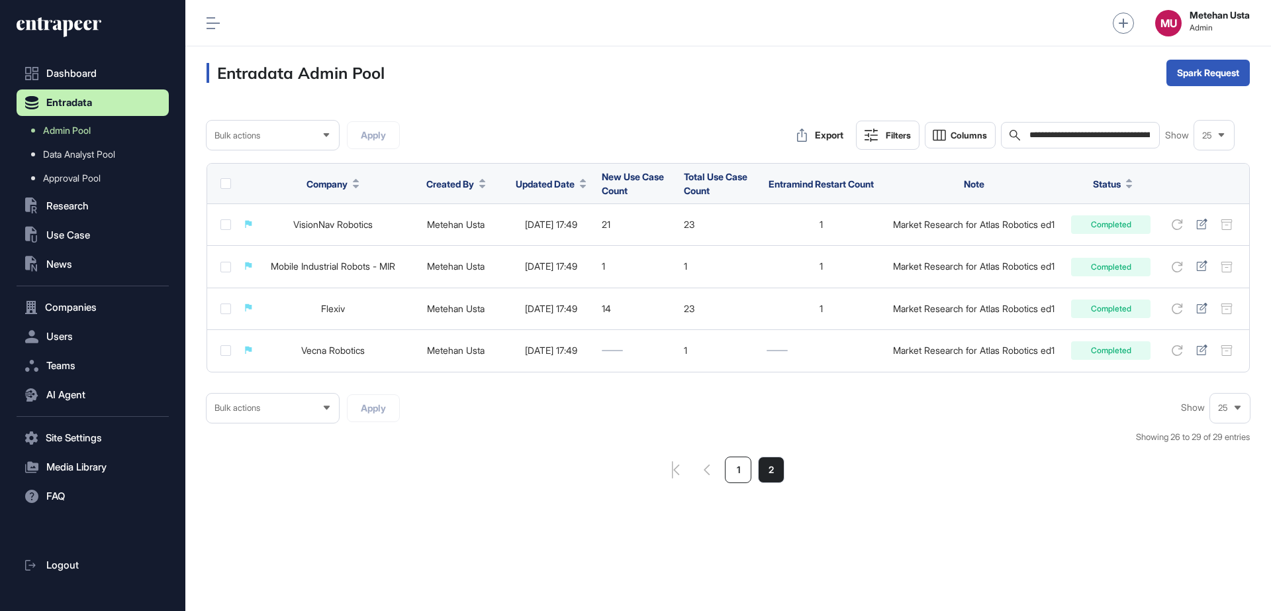
click at [736, 469] on li "1" at bounding box center [738, 469] width 26 height 26
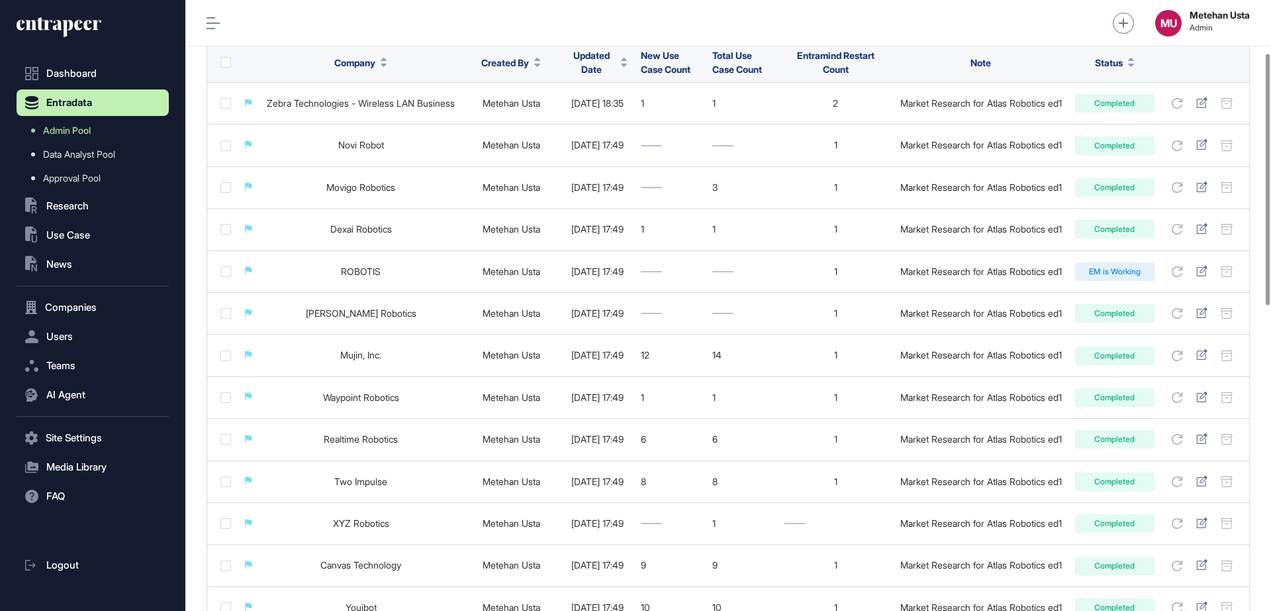
scroll to position [125, 0]
